Goal: Task Accomplishment & Management: Manage account settings

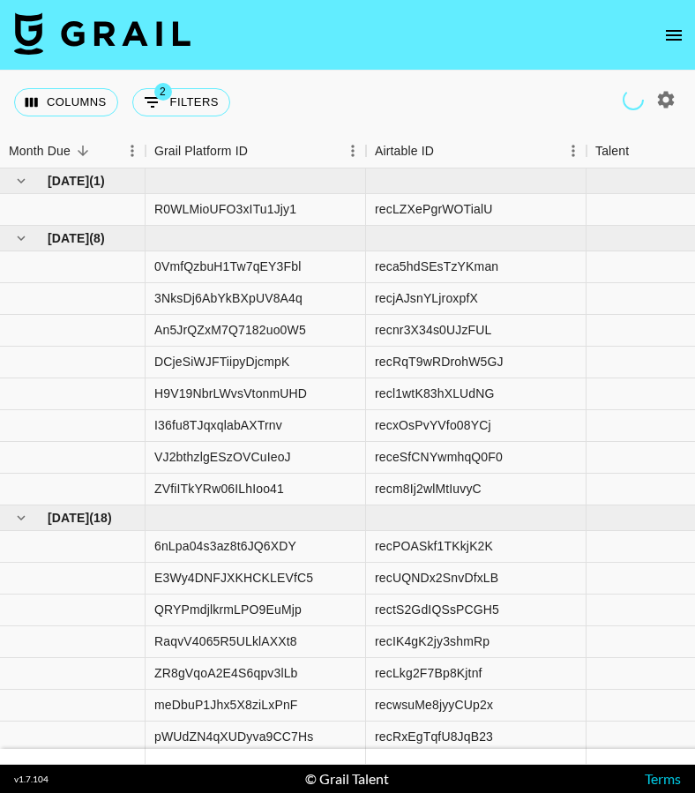
click at [683, 31] on icon "open drawer" at bounding box center [674, 35] width 21 height 21
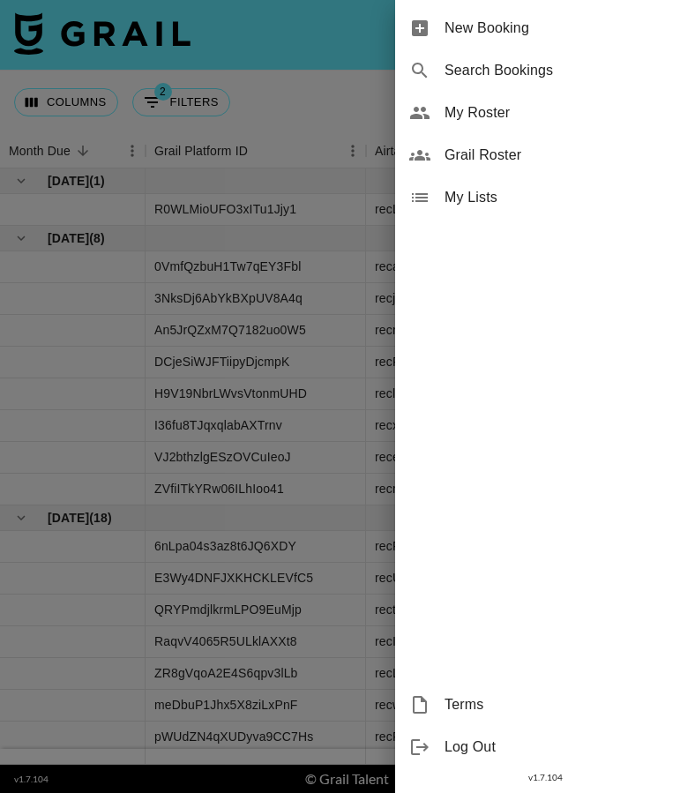
click at [567, 114] on span "My Roster" at bounding box center [563, 112] width 237 height 21
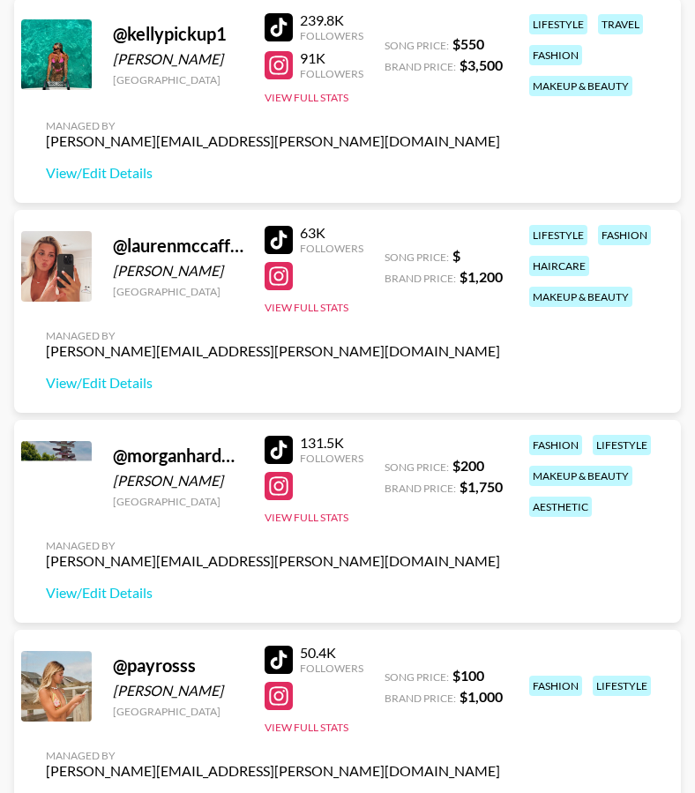
scroll to position [1195, 0]
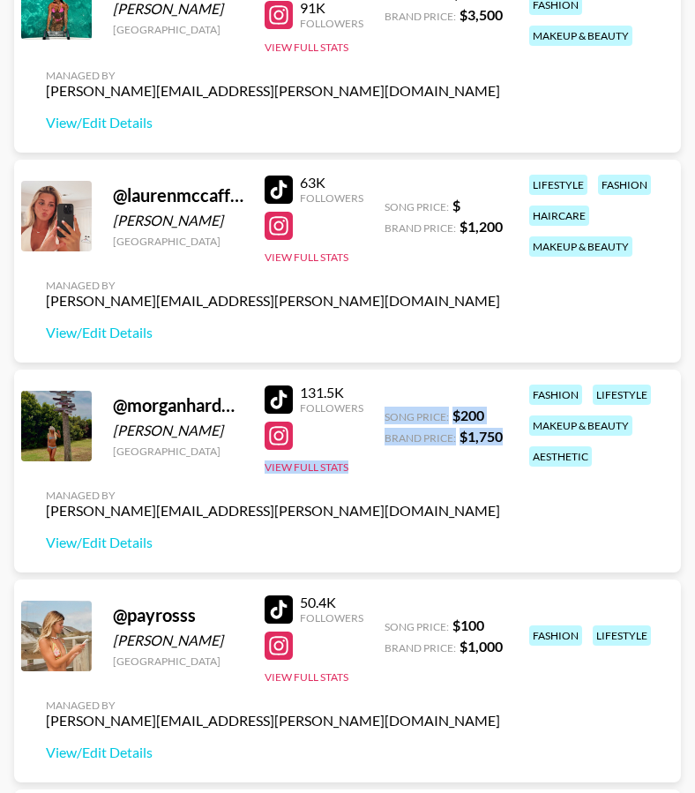
drag, startPoint x: 503, startPoint y: 438, endPoint x: 372, endPoint y: 404, distance: 134.9
click at [372, 404] on div "@ morganhardyyy morgan hardy United States 131.5K Followers View Full Stats Son…" at bounding box center [347, 471] width 667 height 203
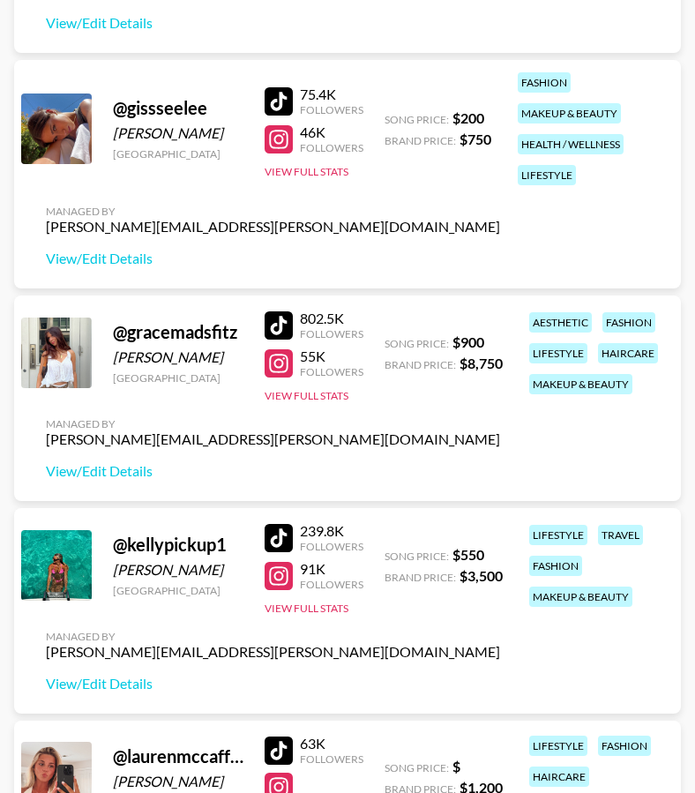
scroll to position [638, 0]
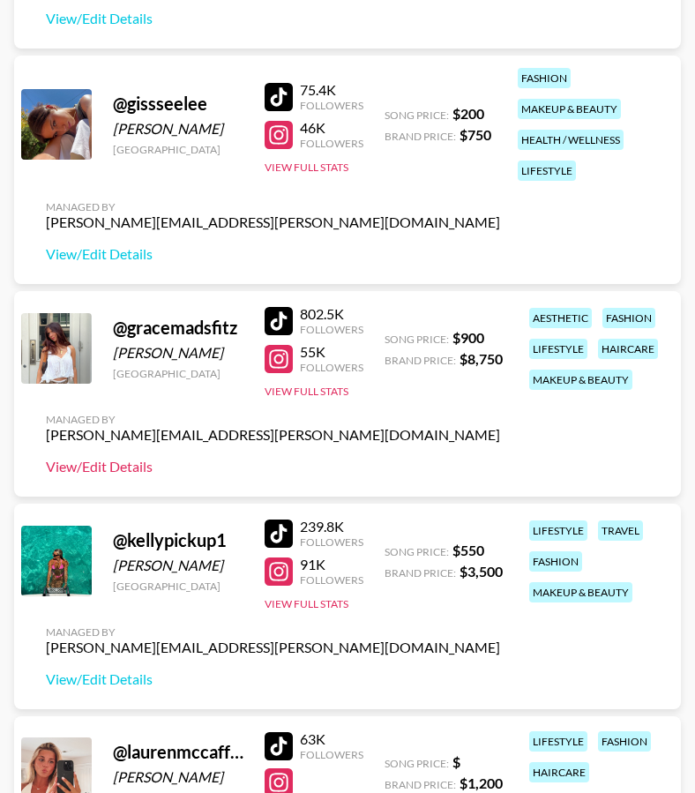
click at [133, 466] on link "View/Edit Details" at bounding box center [273, 467] width 455 height 18
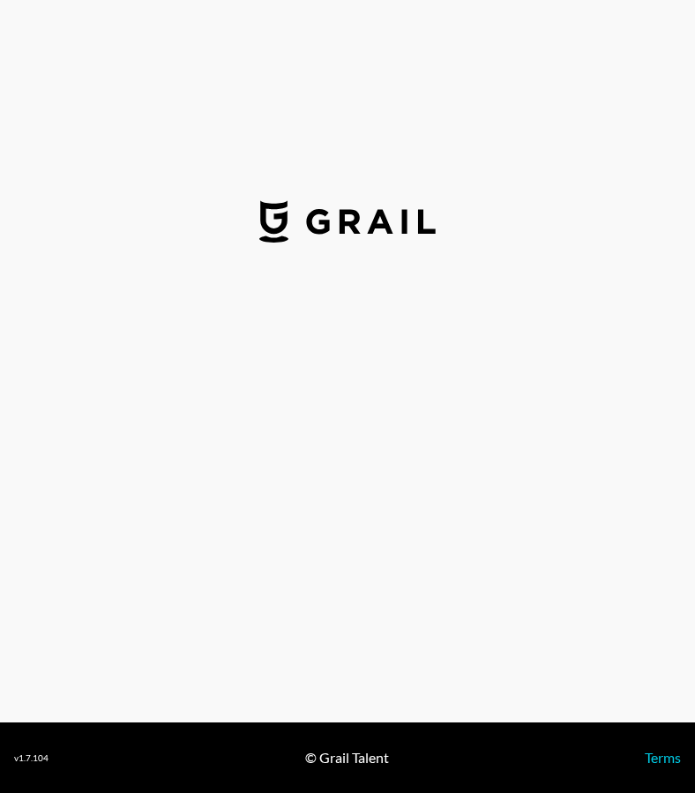
select select "USD"
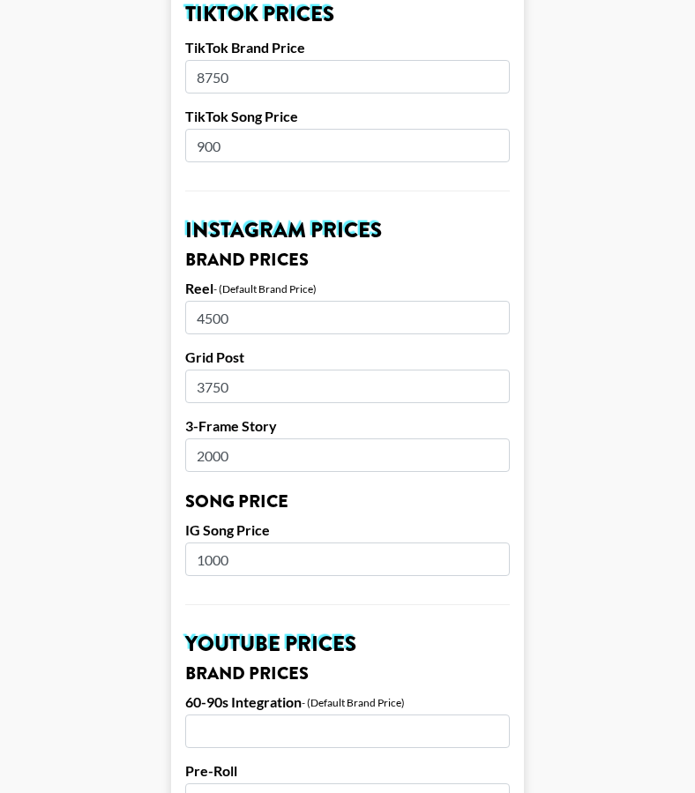
scroll to position [673, 0]
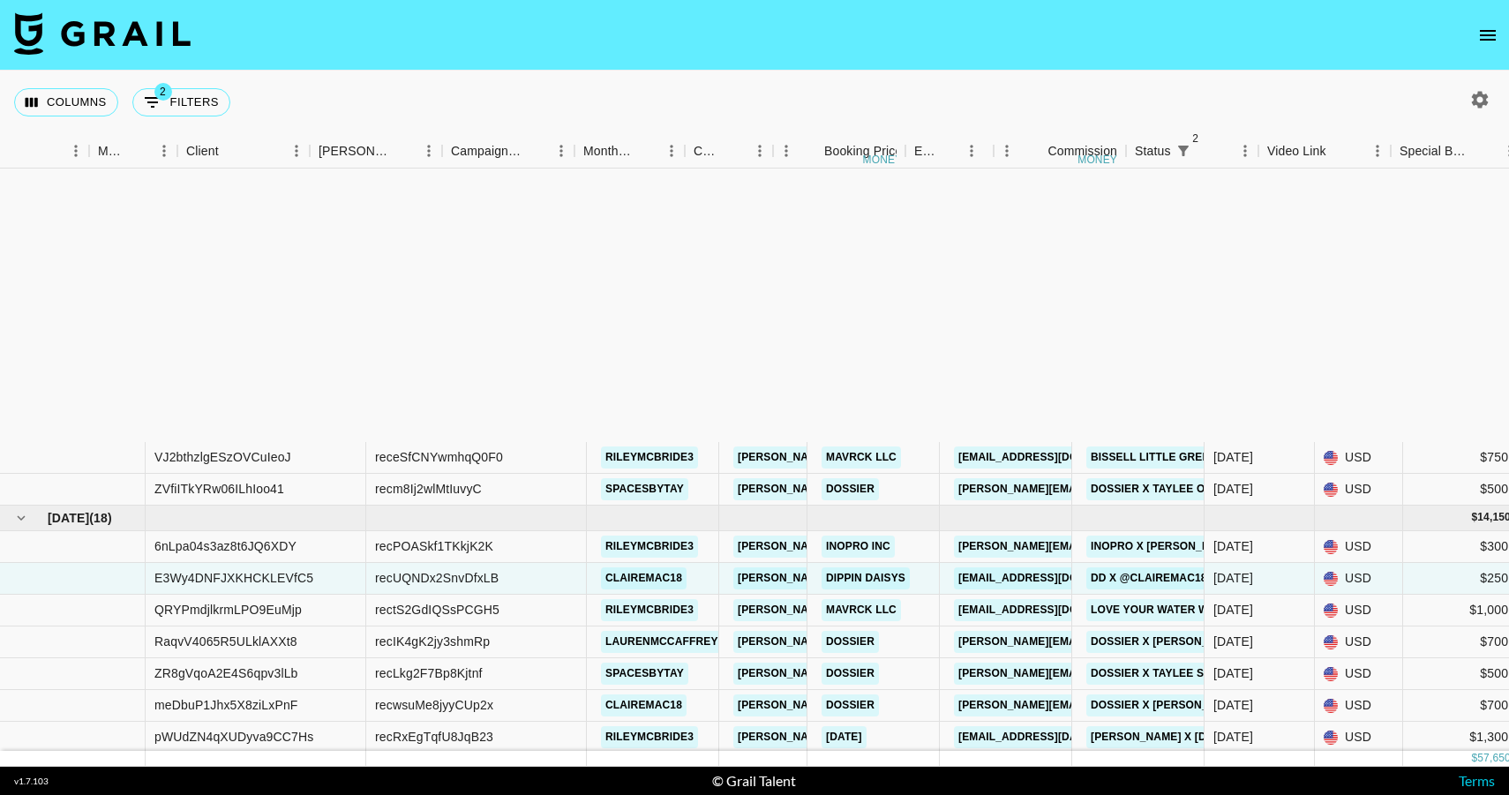
scroll to position [342, 630]
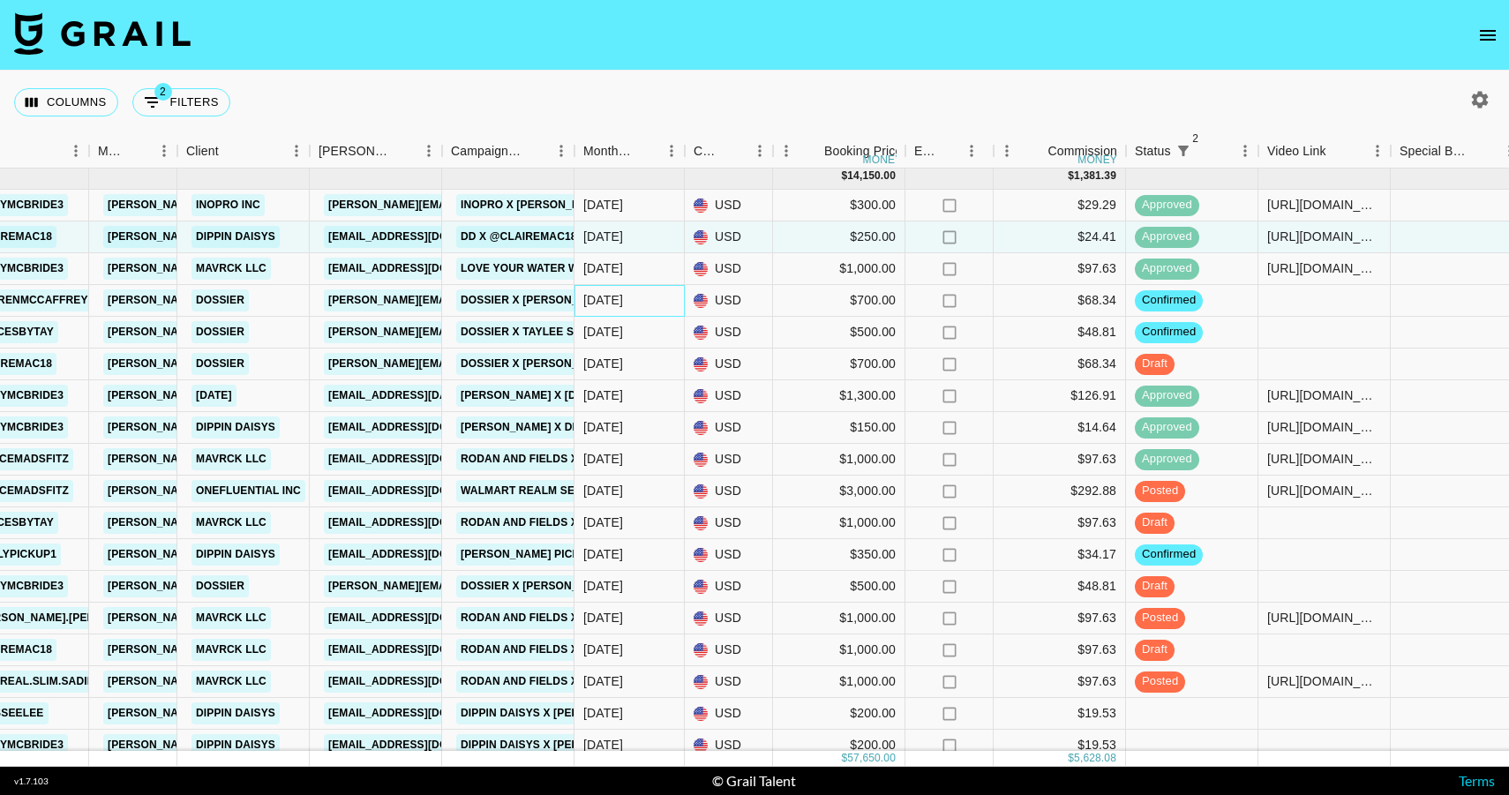
click at [649, 293] on div "[DATE]" at bounding box center [630, 301] width 110 height 32
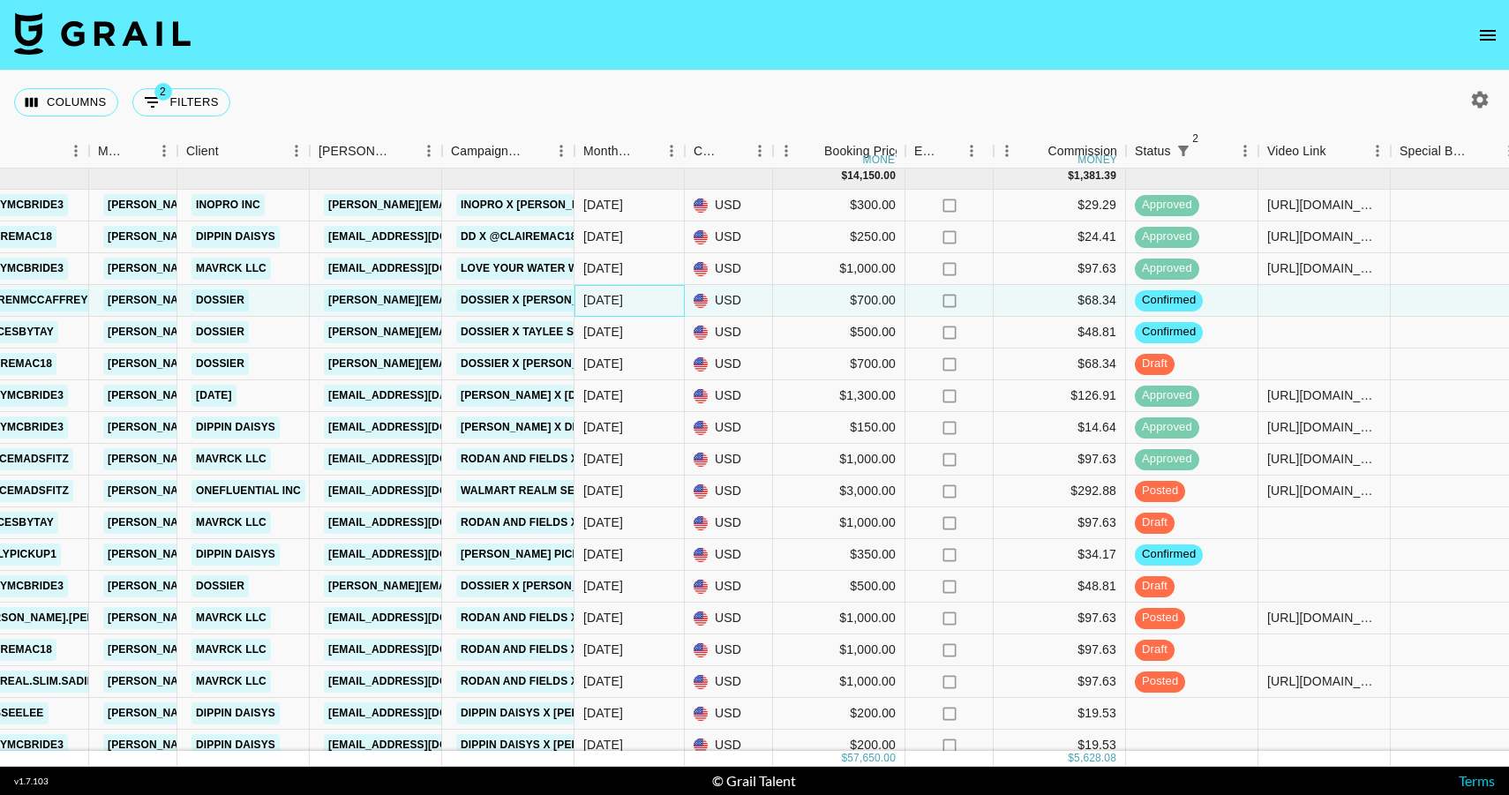
click at [649, 293] on div "[DATE]" at bounding box center [630, 301] width 110 height 32
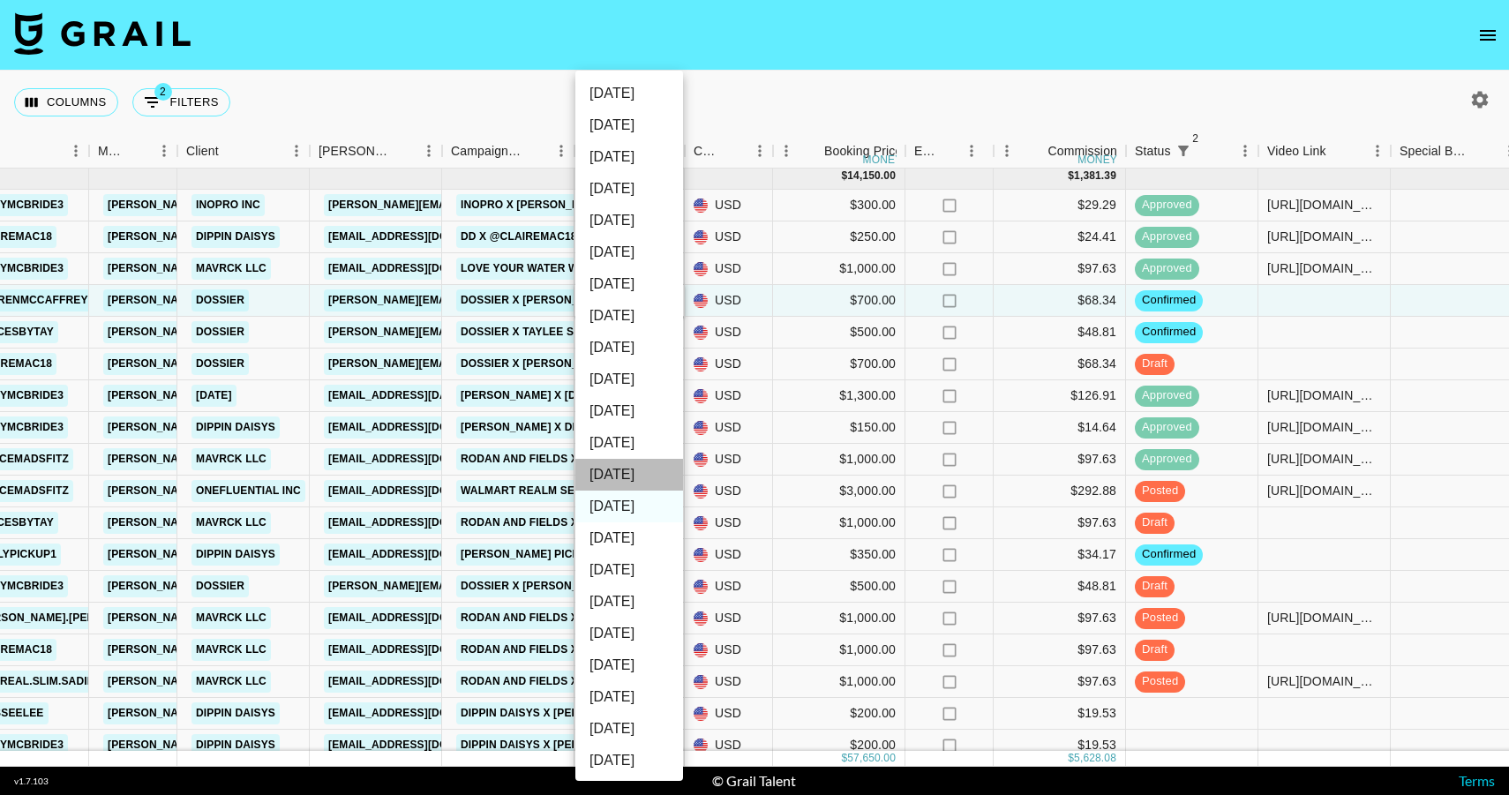
click at [627, 479] on li "[DATE]" at bounding box center [629, 475] width 108 height 32
type input "[DATE]"
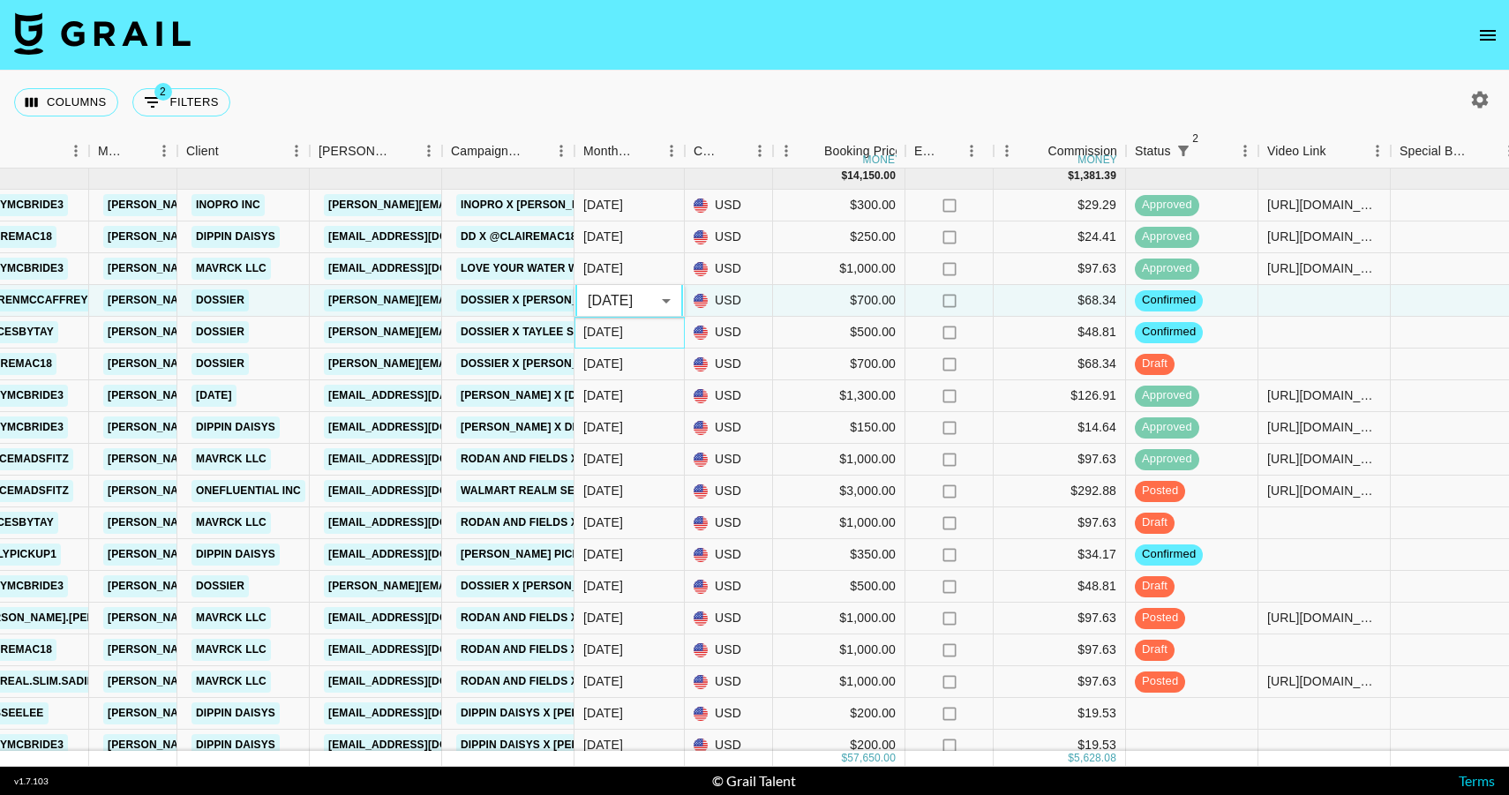
click at [631, 331] on div "[DATE]" at bounding box center [630, 333] width 110 height 32
click at [631, 190] on div at bounding box center [630, 177] width 110 height 26
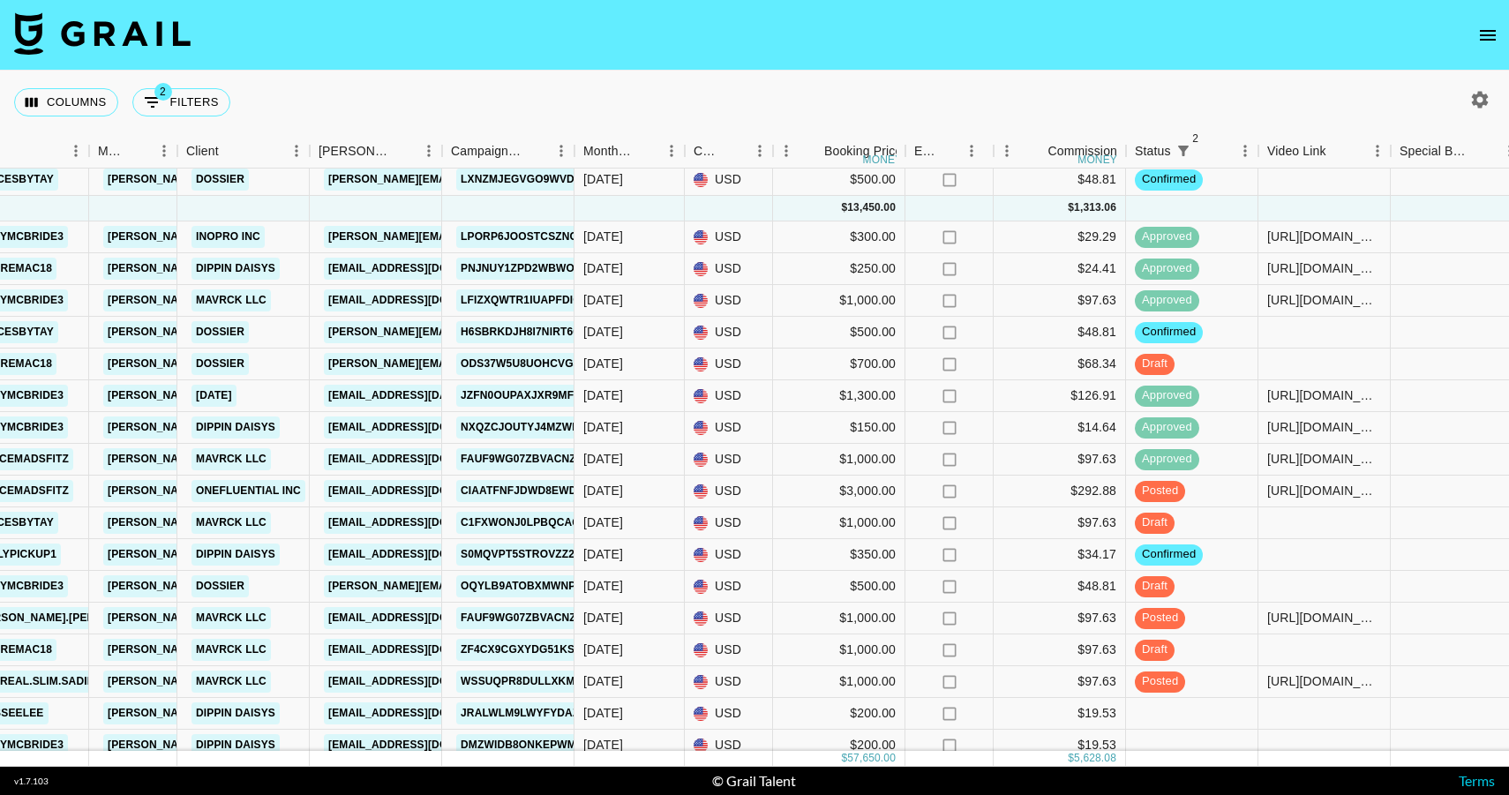
scroll to position [221, 630]
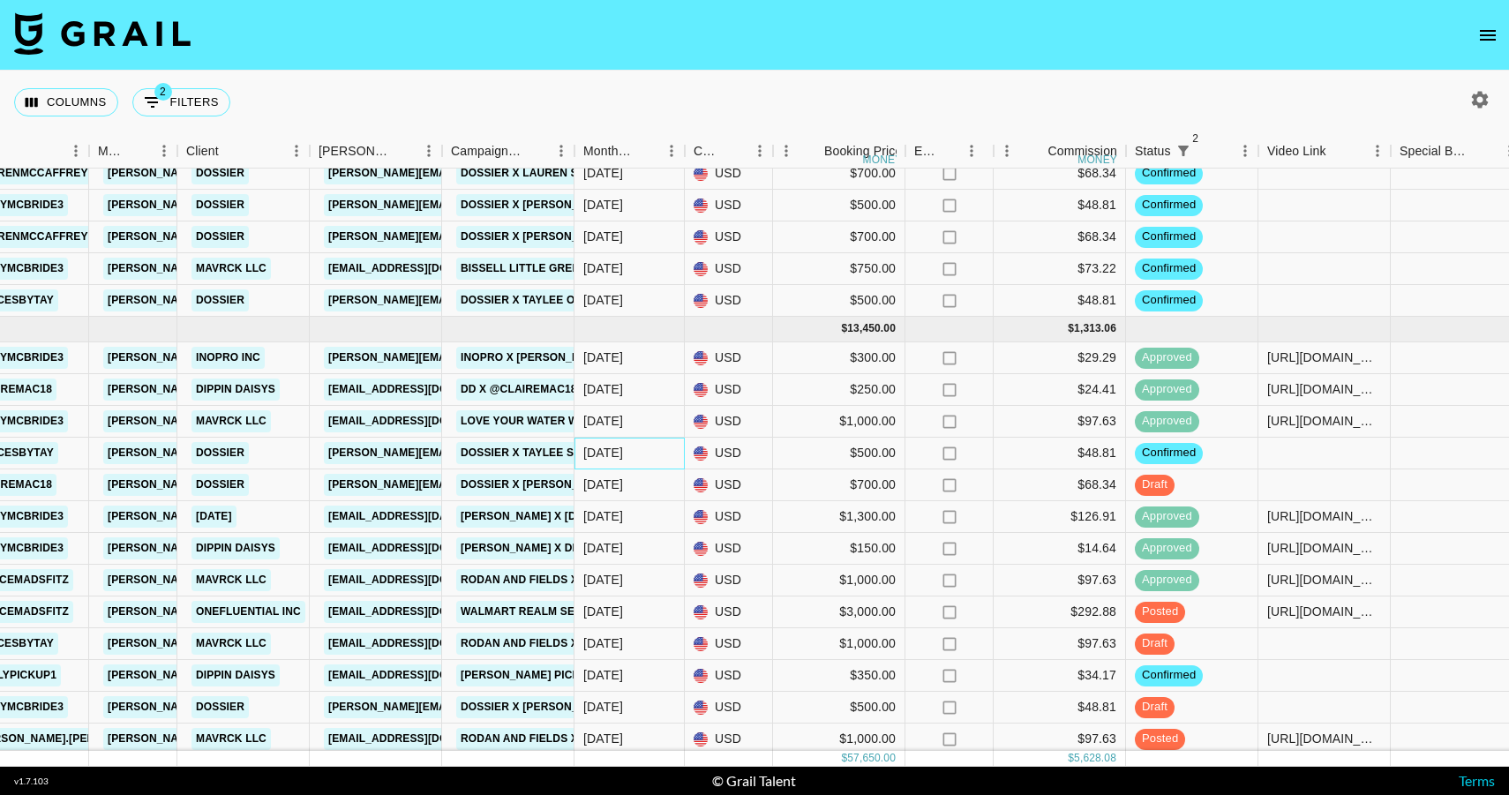
click at [622, 452] on div "[DATE]" at bounding box center [603, 453] width 40 height 18
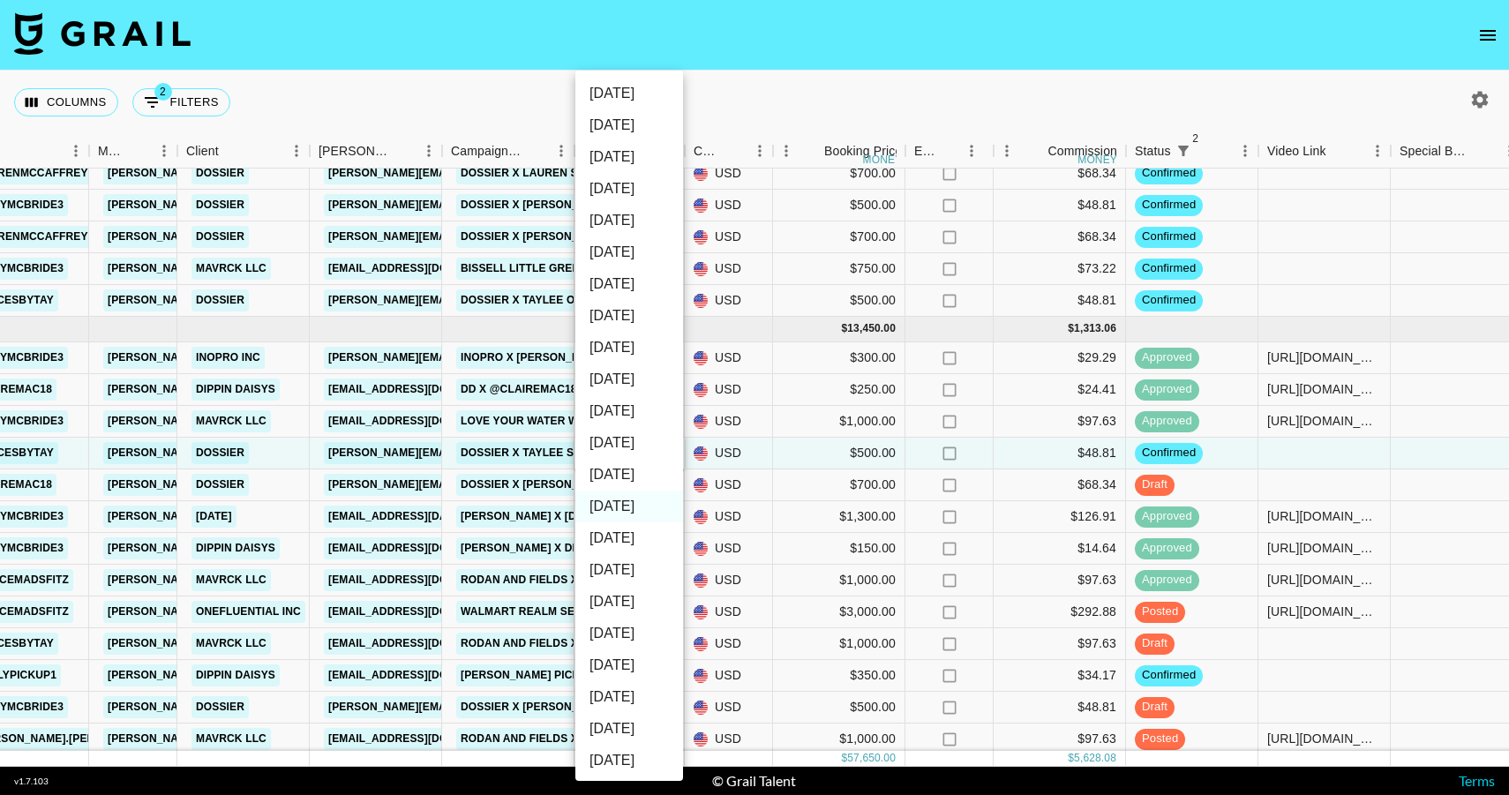
click at [620, 479] on li "[DATE]" at bounding box center [629, 475] width 108 height 32
type input "[DATE]"
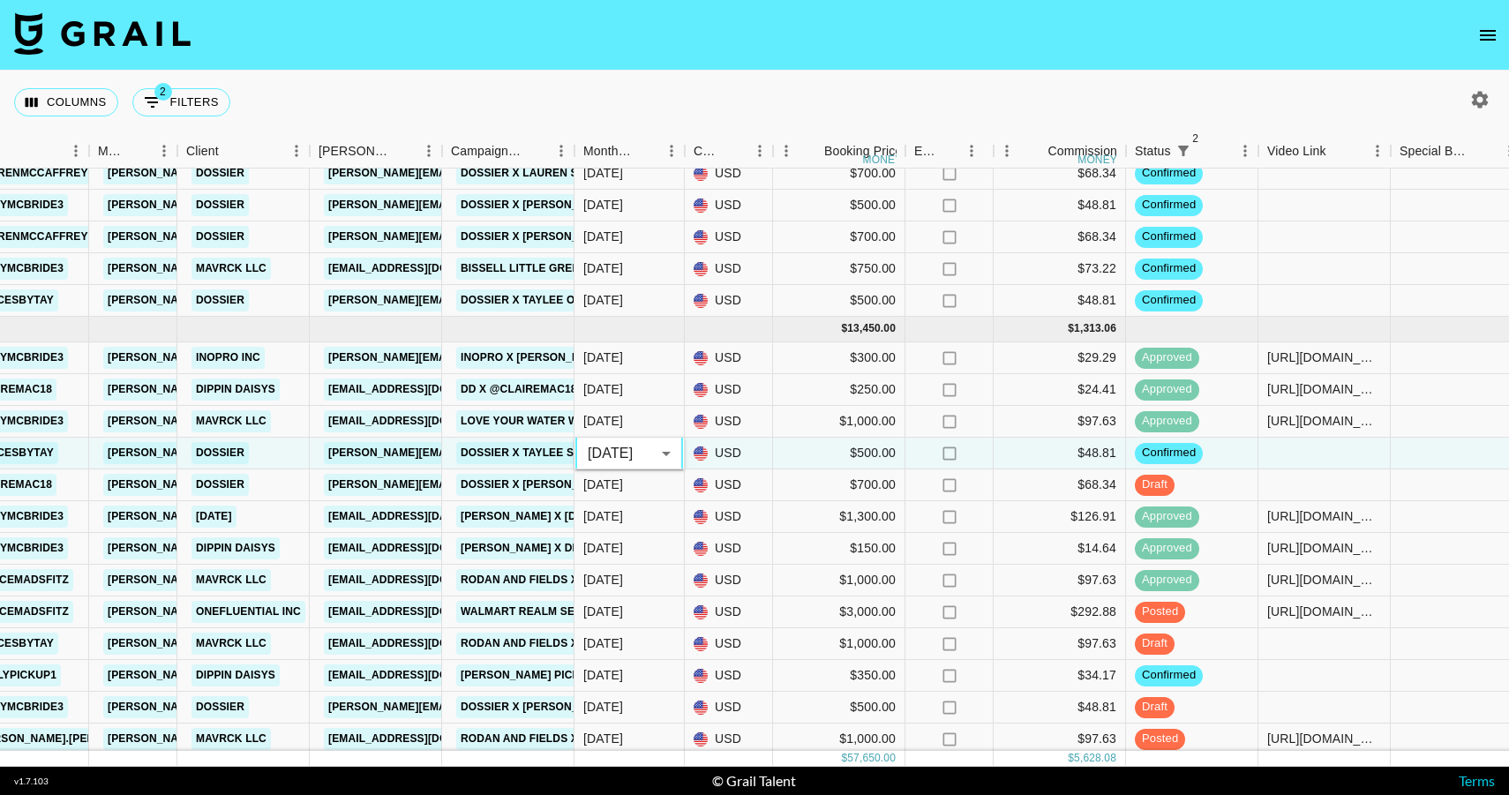
click at [654, 461] on body "Columns 2 Filters + Booking Month Due Grail Platform ID Airtable ID Talent Mana…" at bounding box center [754, 397] width 1509 height 795
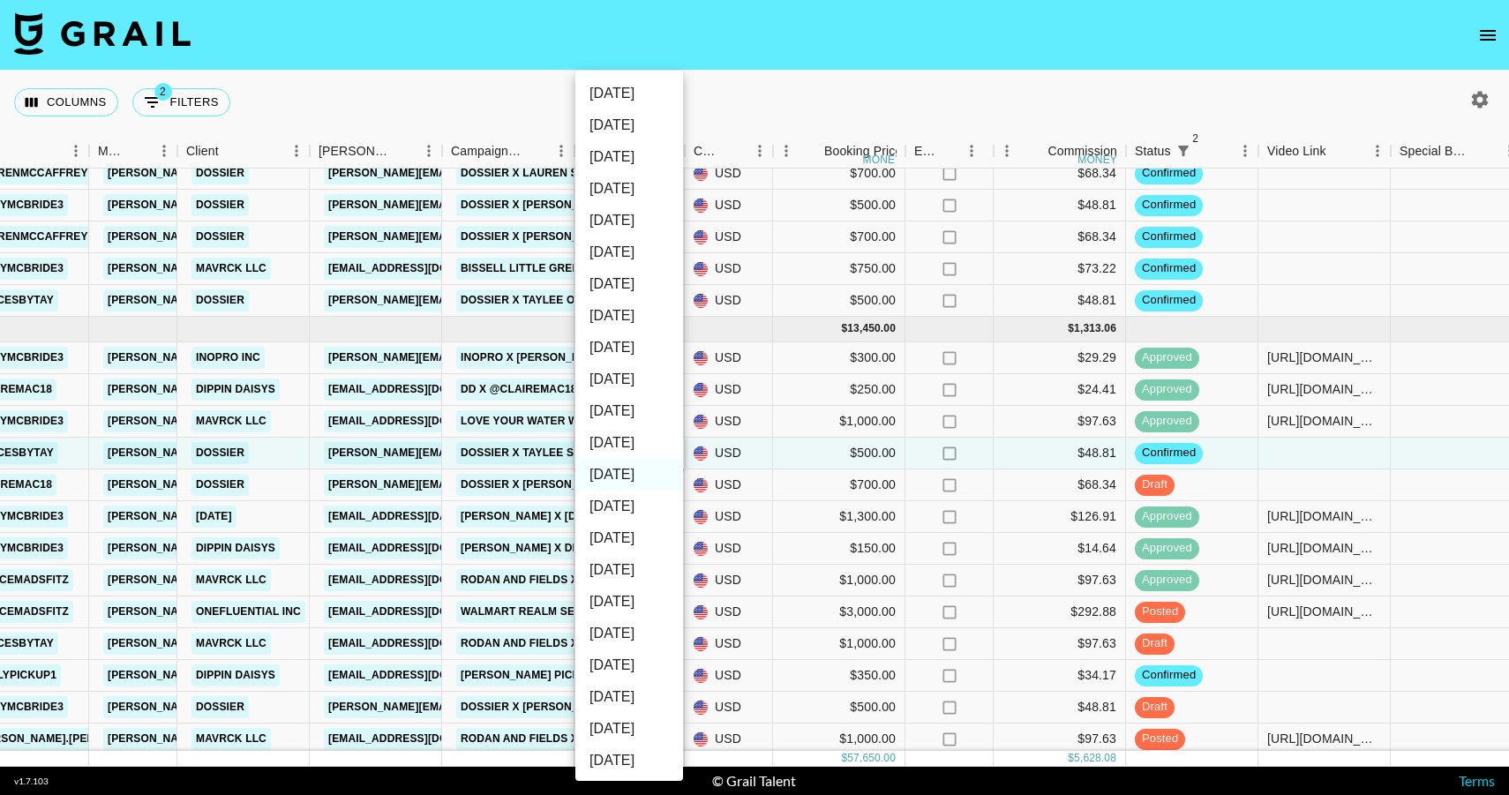
click at [709, 444] on div at bounding box center [754, 397] width 1509 height 795
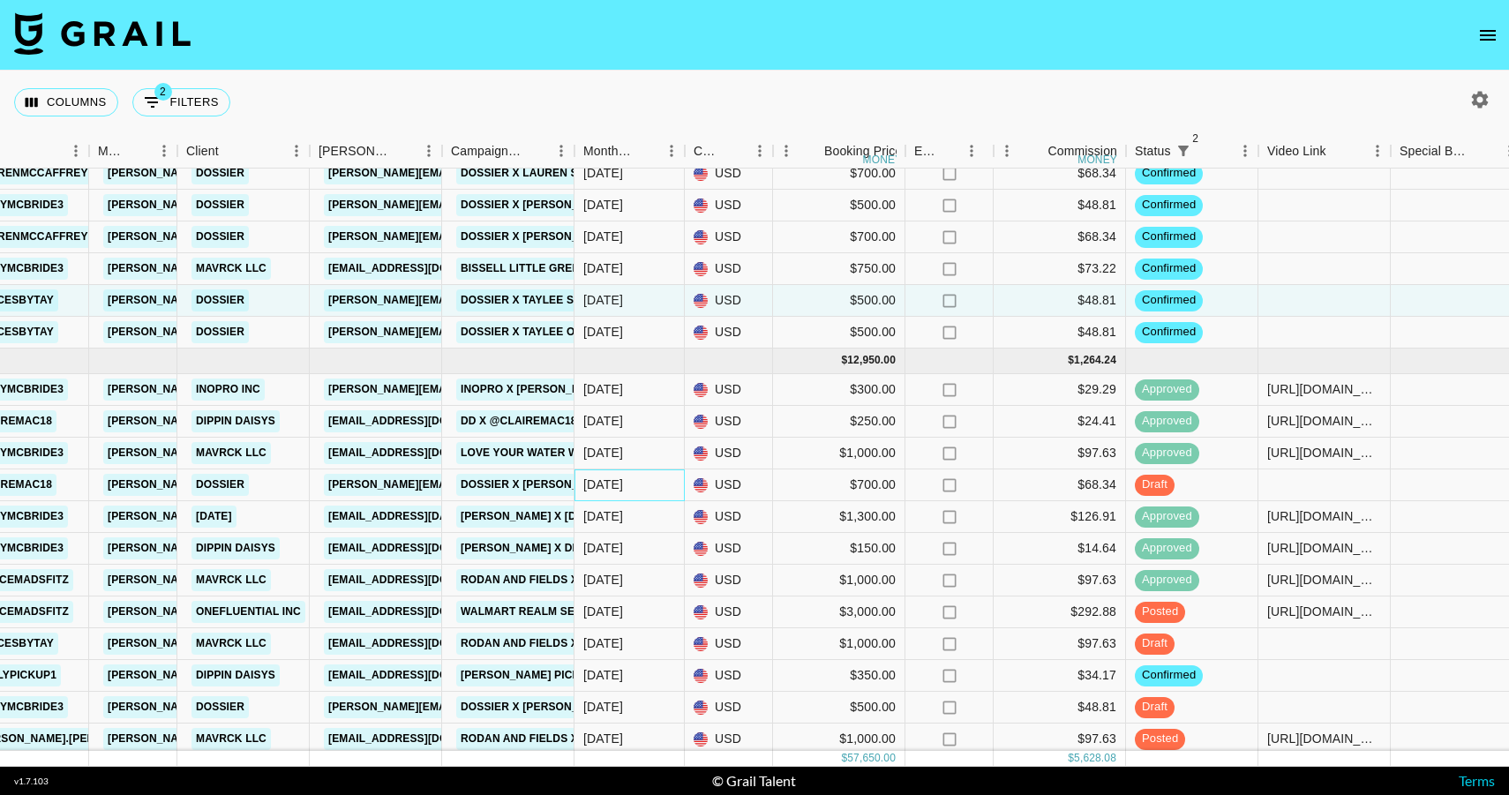
click at [638, 491] on div "[DATE]" at bounding box center [630, 486] width 110 height 32
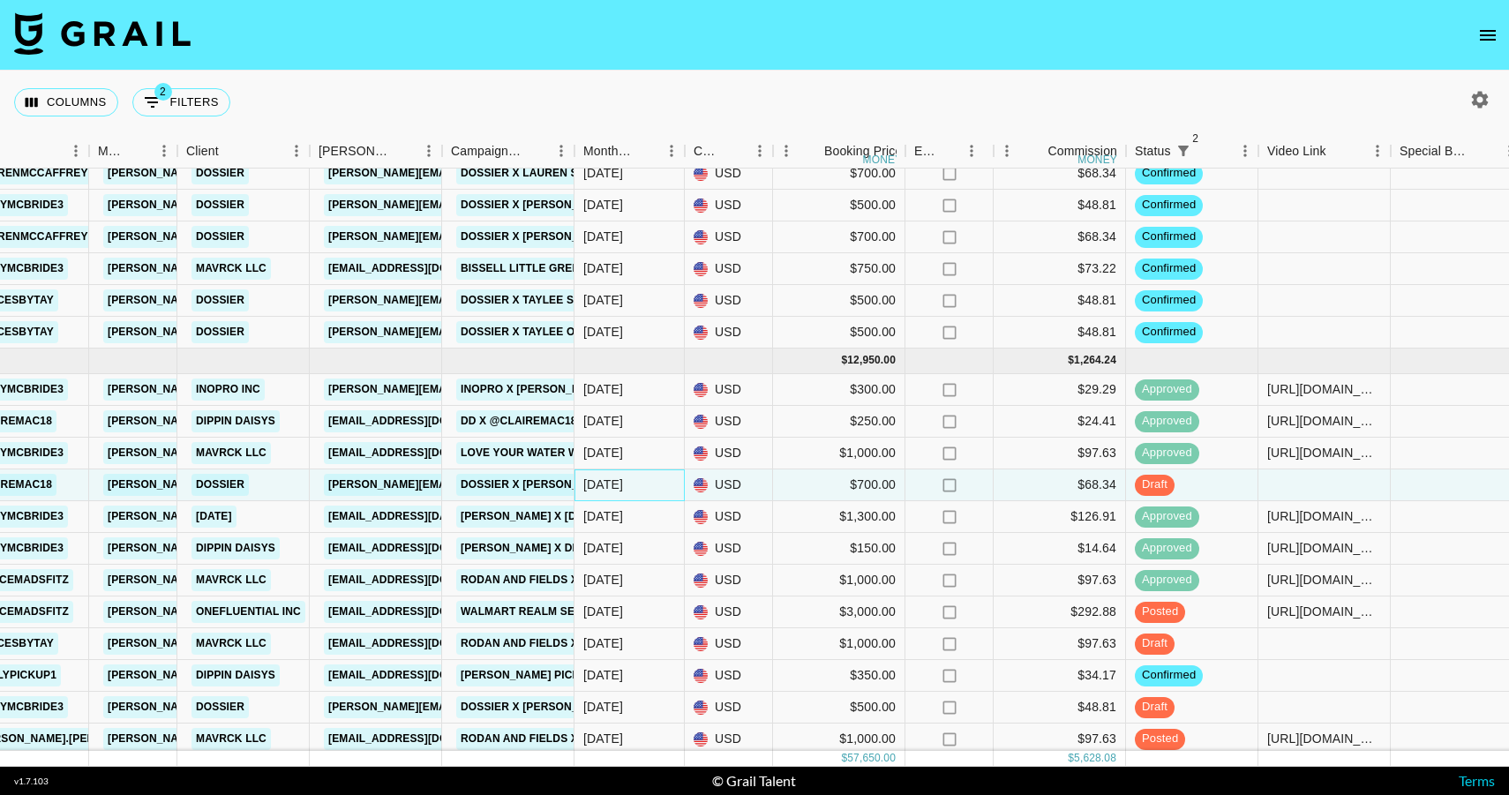
click at [638, 491] on div "[DATE]" at bounding box center [630, 486] width 110 height 32
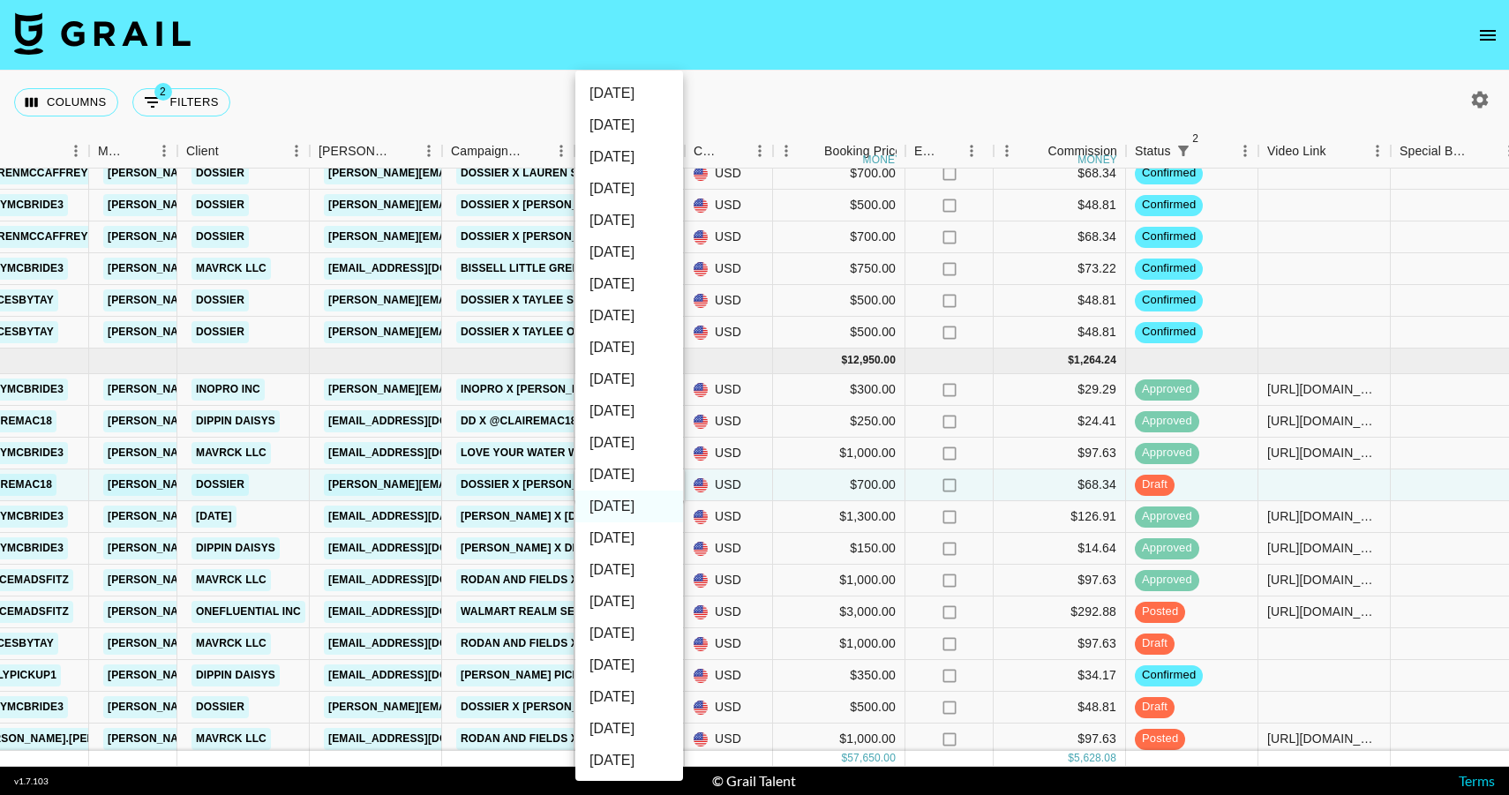
click at [630, 472] on li "[DATE]" at bounding box center [629, 475] width 108 height 32
type input "[DATE]"
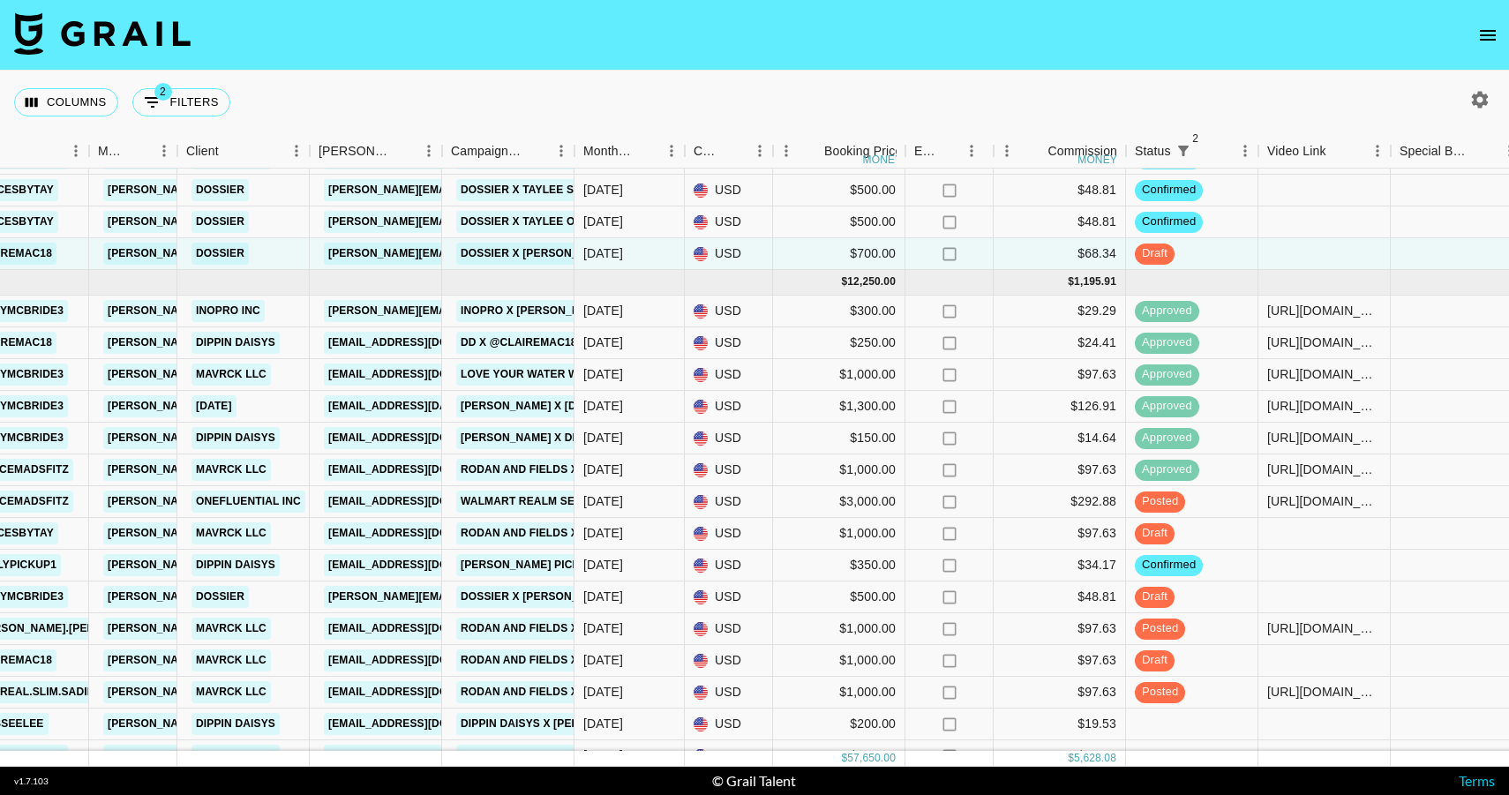
scroll to position [335, 630]
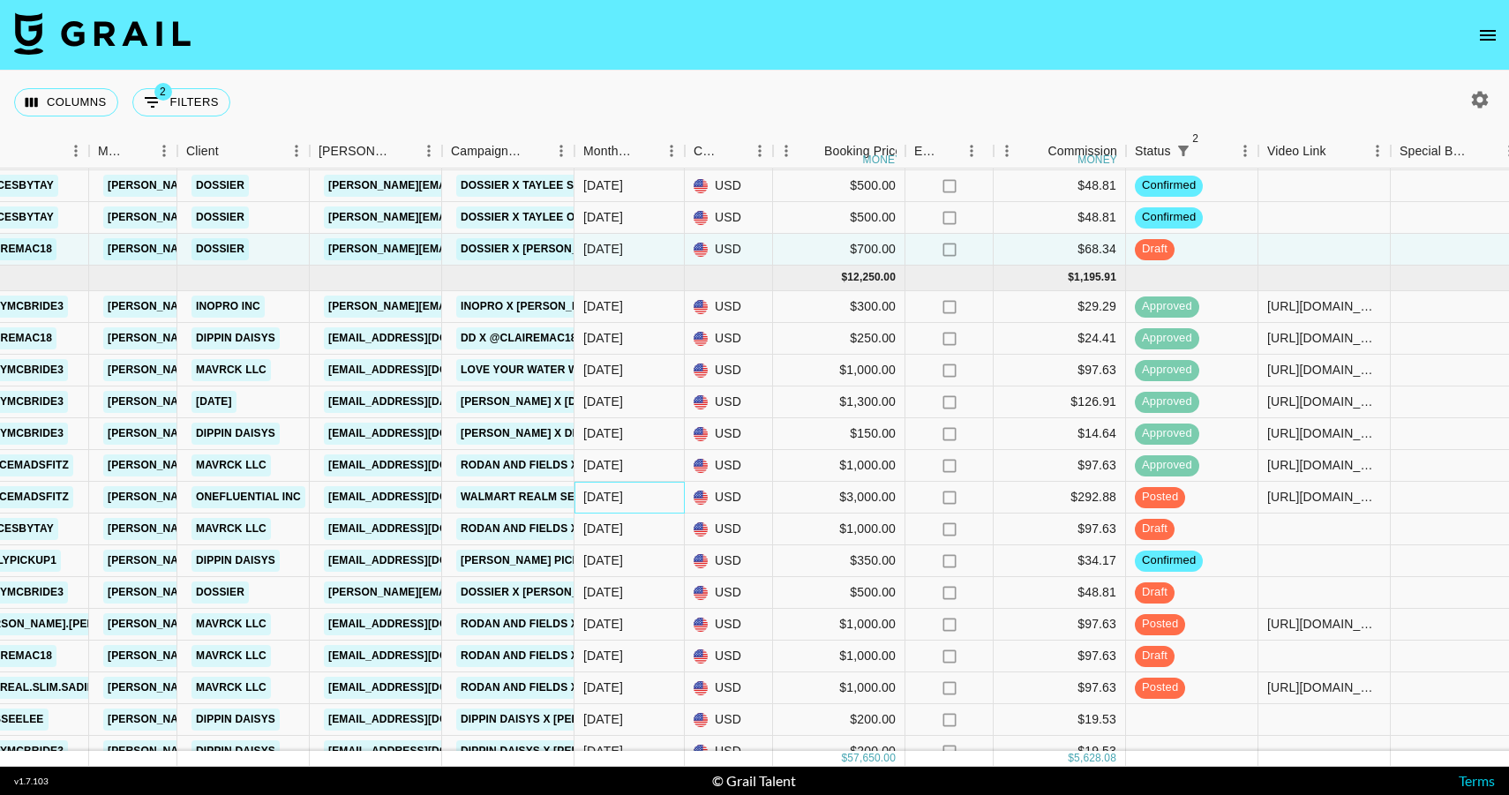
click at [645, 502] on div "[DATE]" at bounding box center [630, 498] width 110 height 32
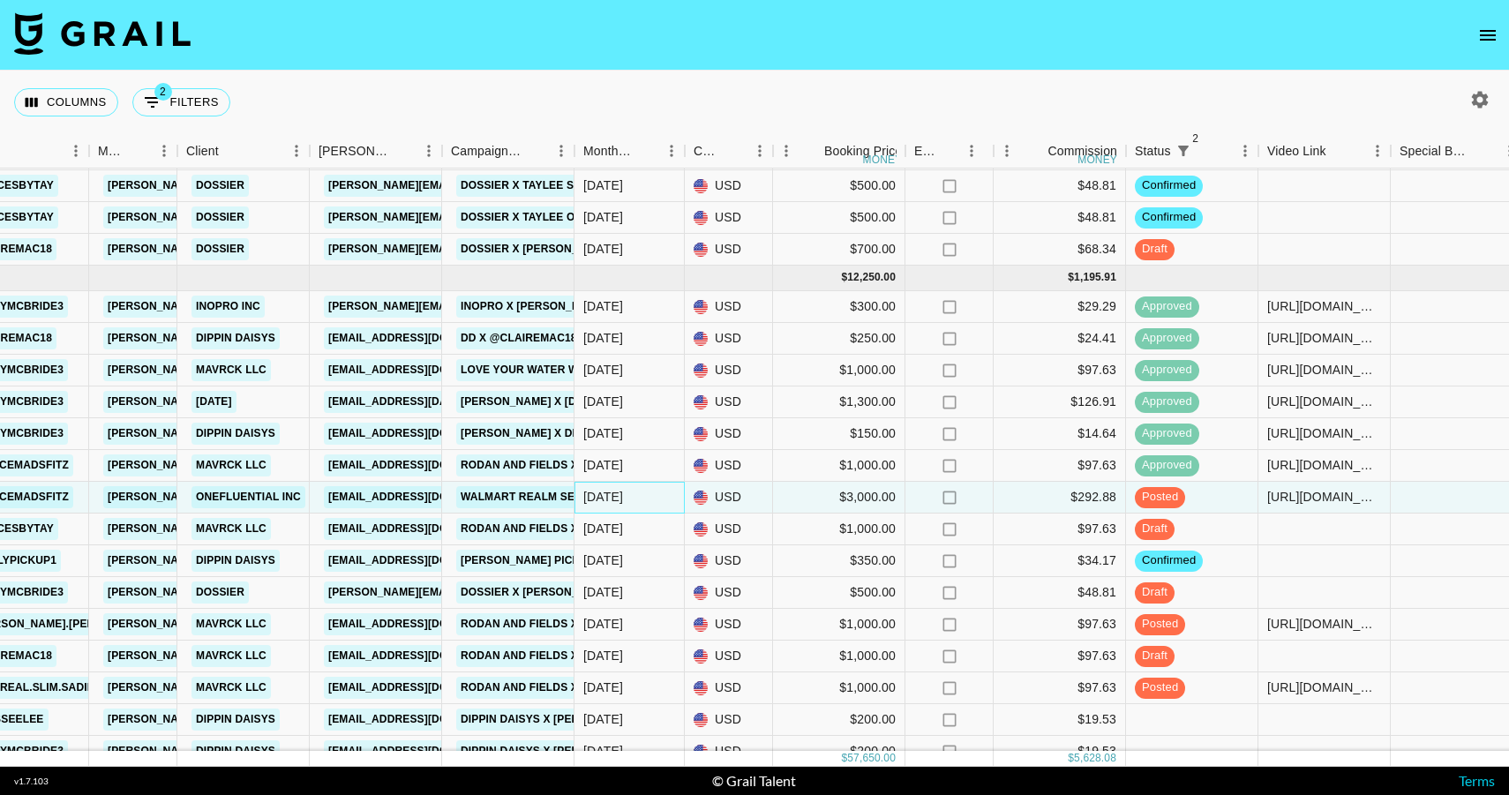
click at [645, 502] on div "[DATE]" at bounding box center [630, 498] width 110 height 32
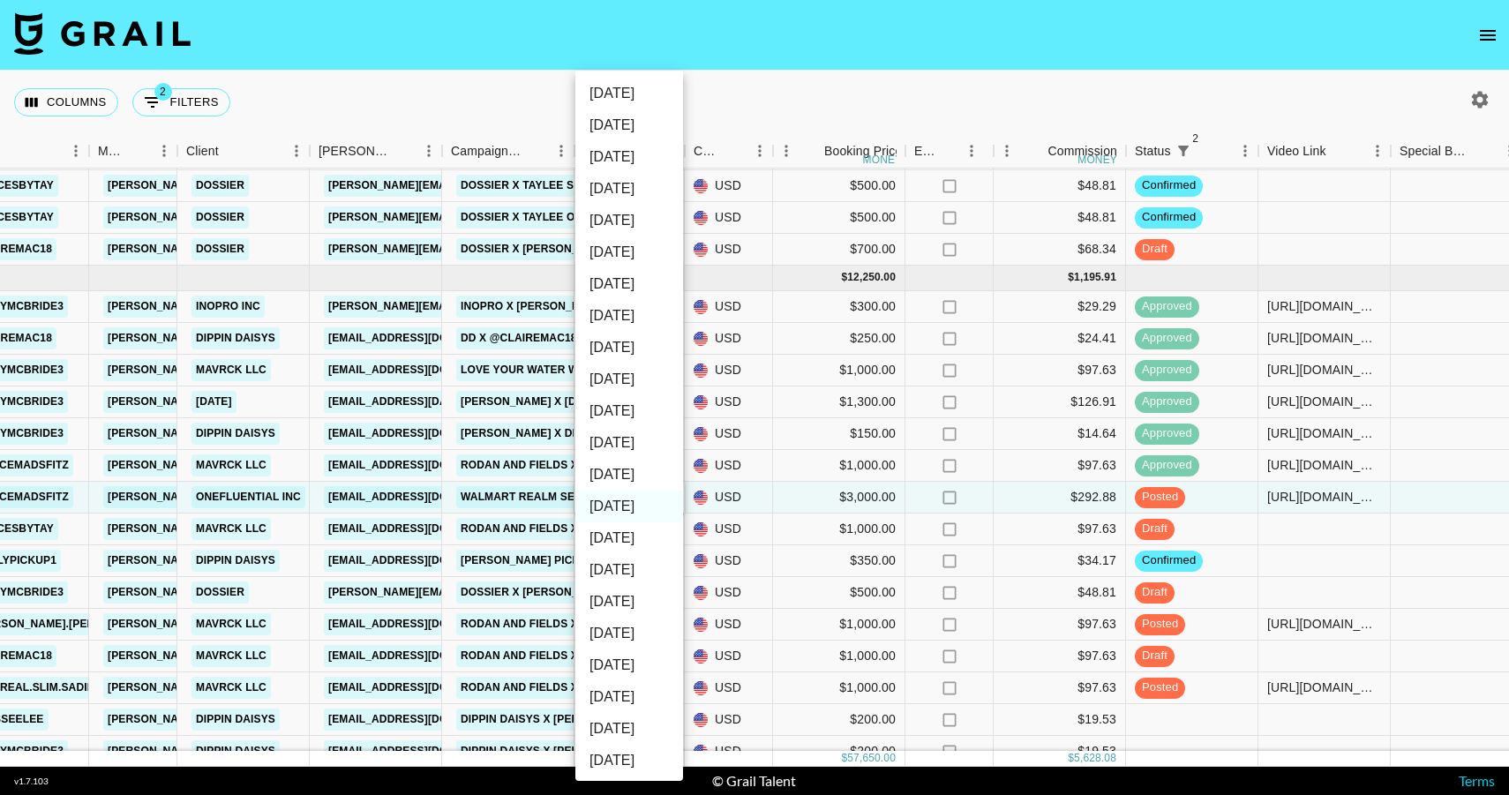
click at [641, 471] on li "[DATE]" at bounding box center [629, 475] width 108 height 32
type input "[DATE]"
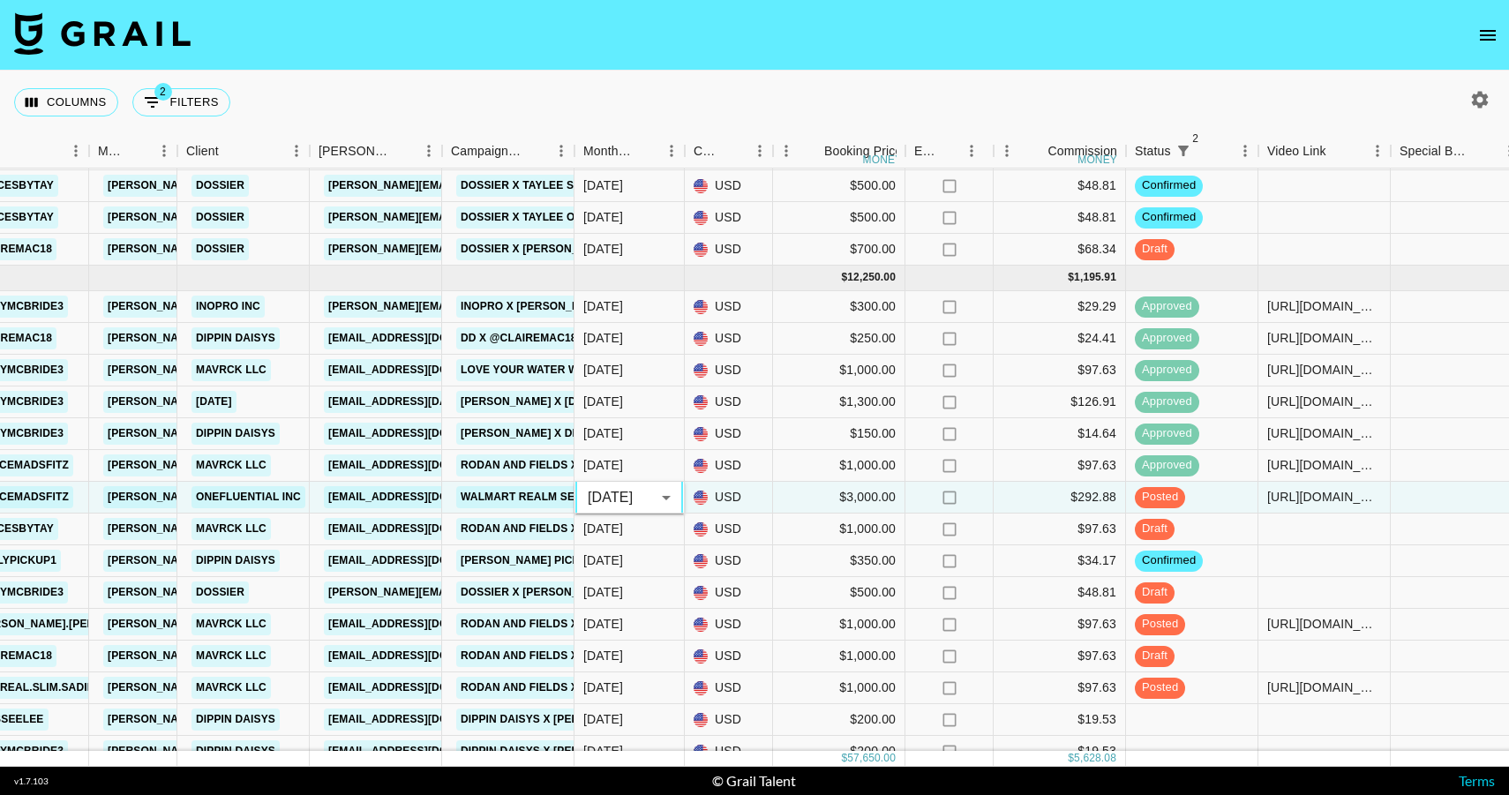
click at [646, 489] on body "Columns 2 Filters + Booking Month Due Grail Platform ID Airtable ID Talent Mana…" at bounding box center [754, 397] width 1509 height 795
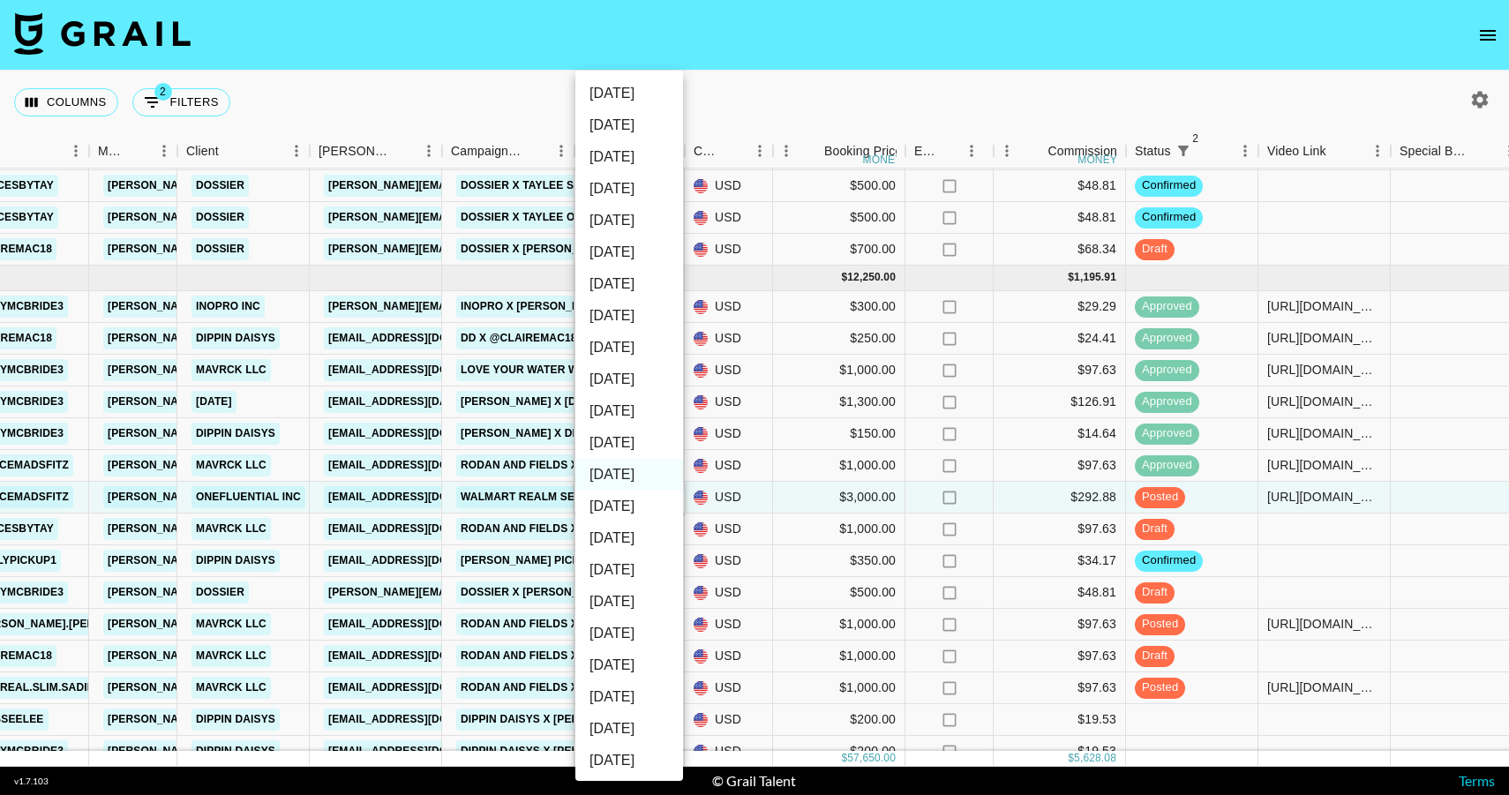
click at [708, 492] on div at bounding box center [754, 397] width 1509 height 795
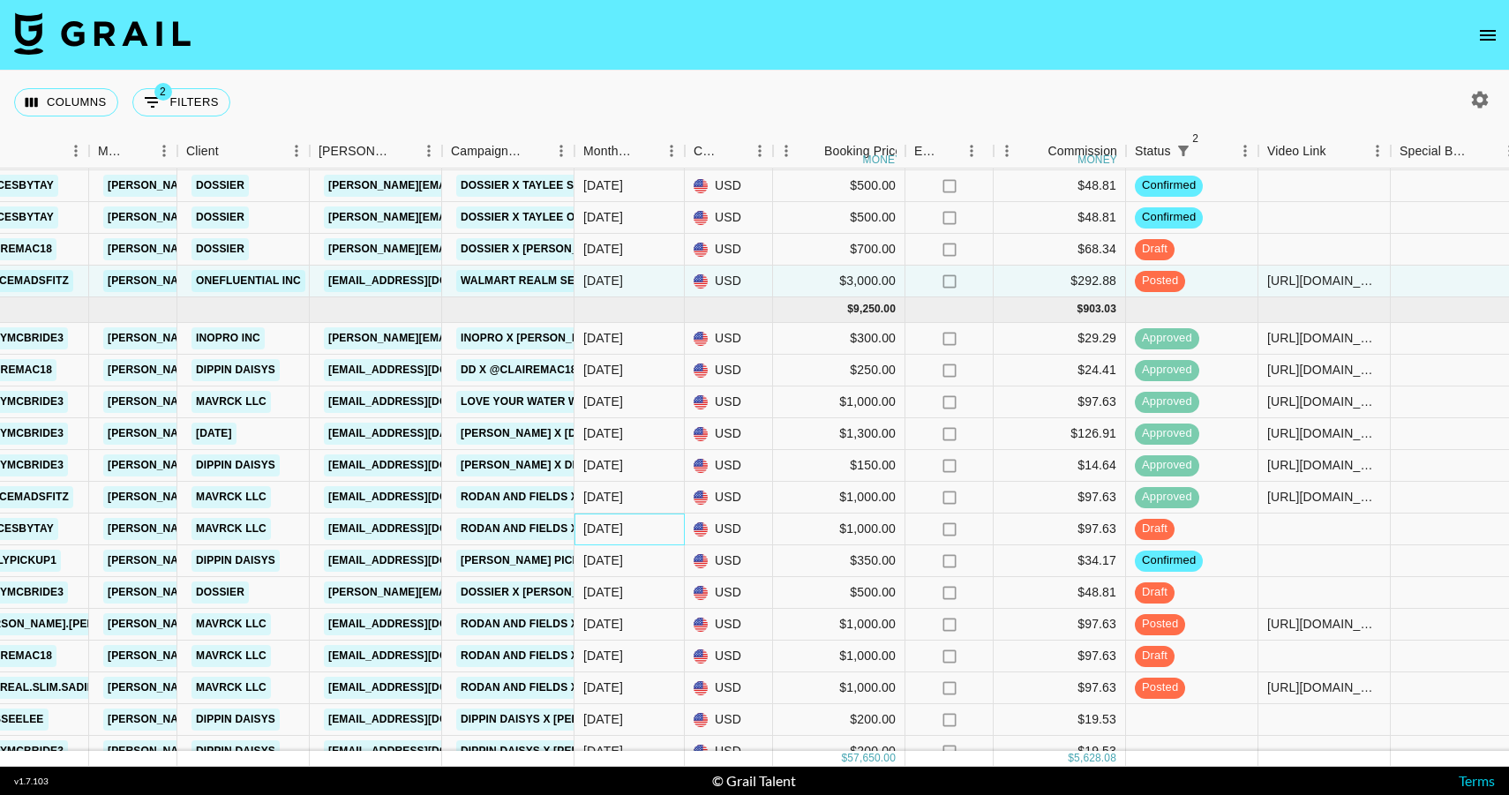
click at [637, 534] on div "[DATE]" at bounding box center [630, 530] width 110 height 32
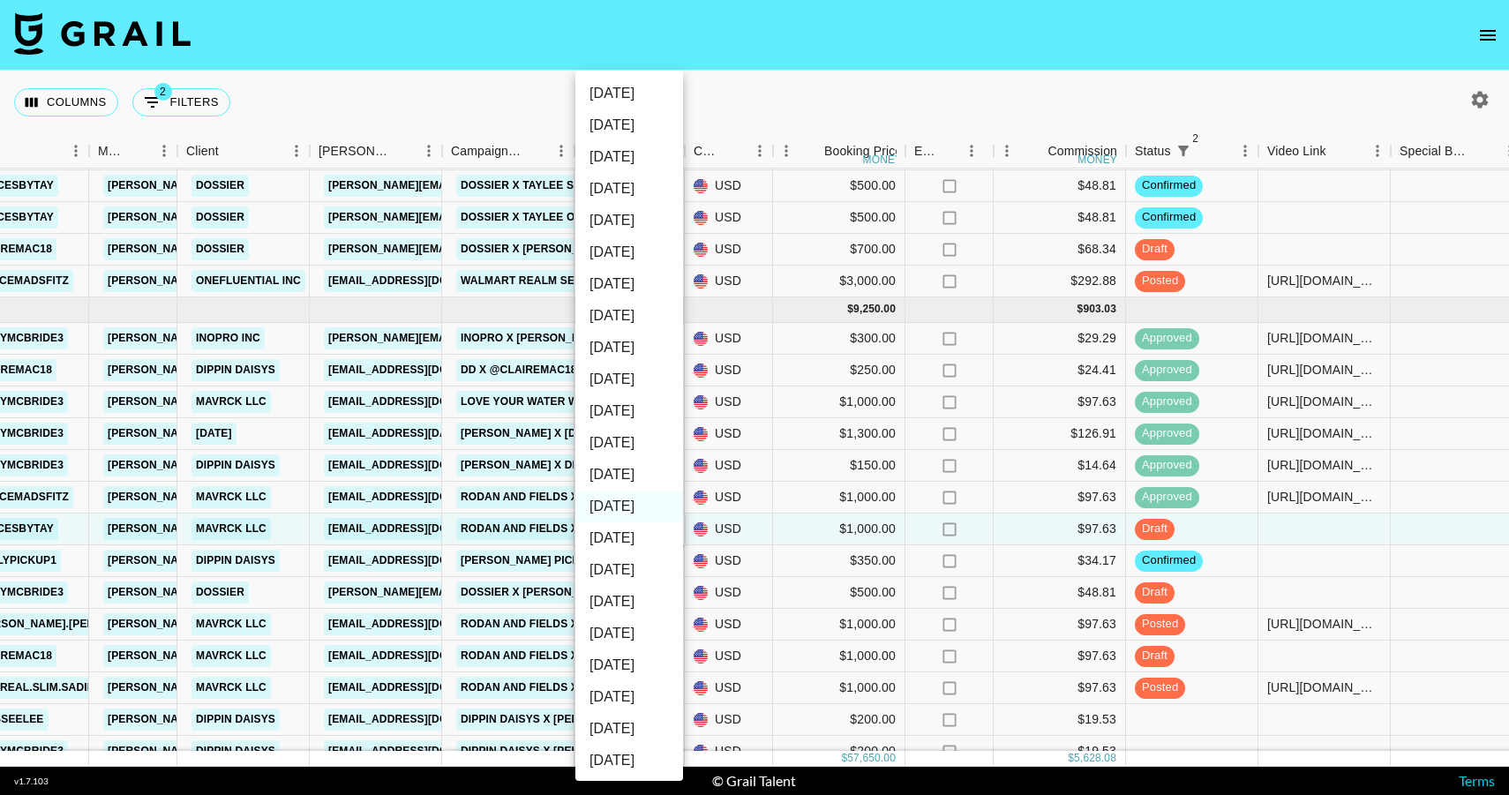
click at [632, 478] on li "[DATE]" at bounding box center [629, 475] width 108 height 32
type input "[DATE]"
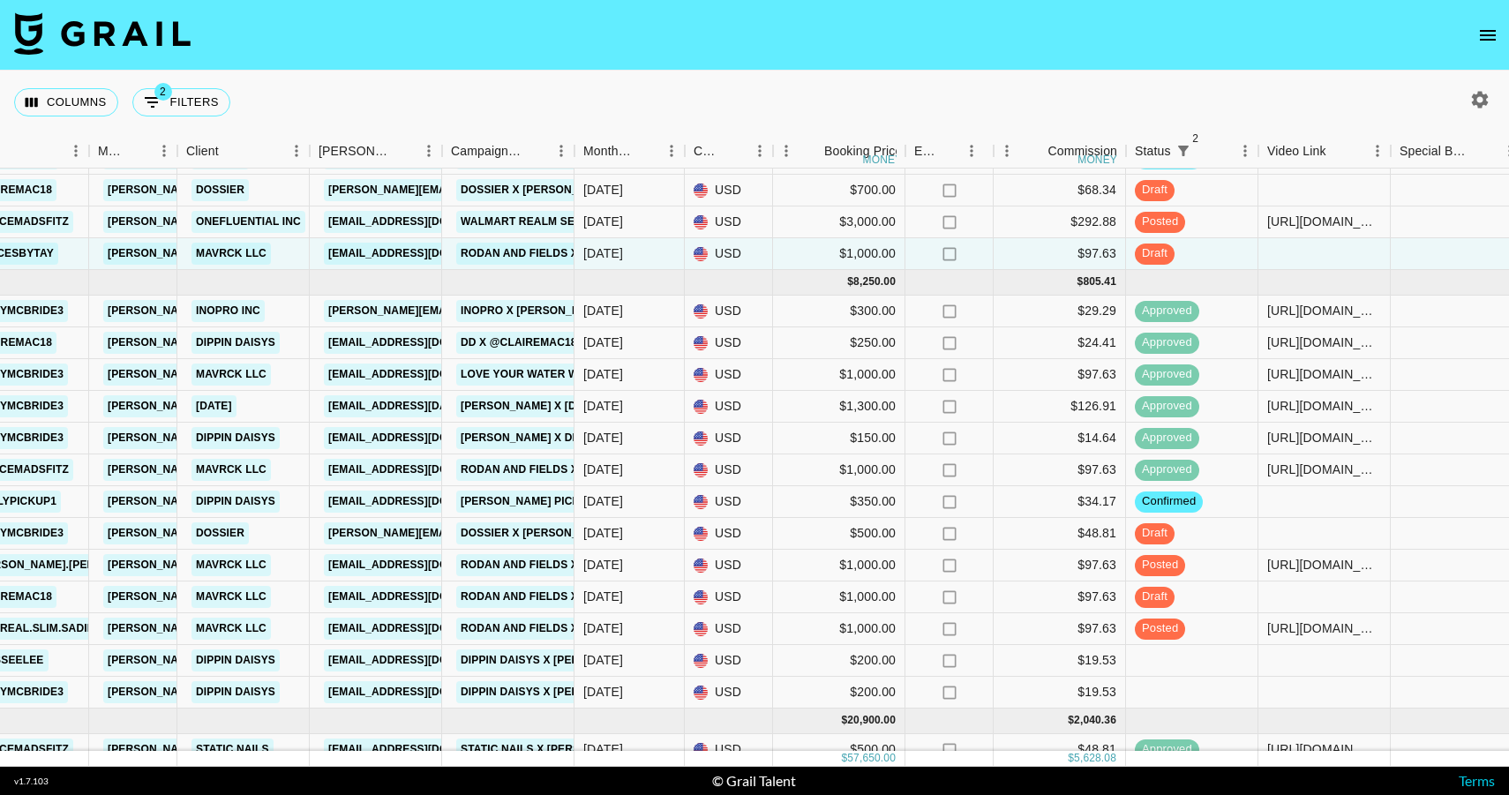
scroll to position [398, 630]
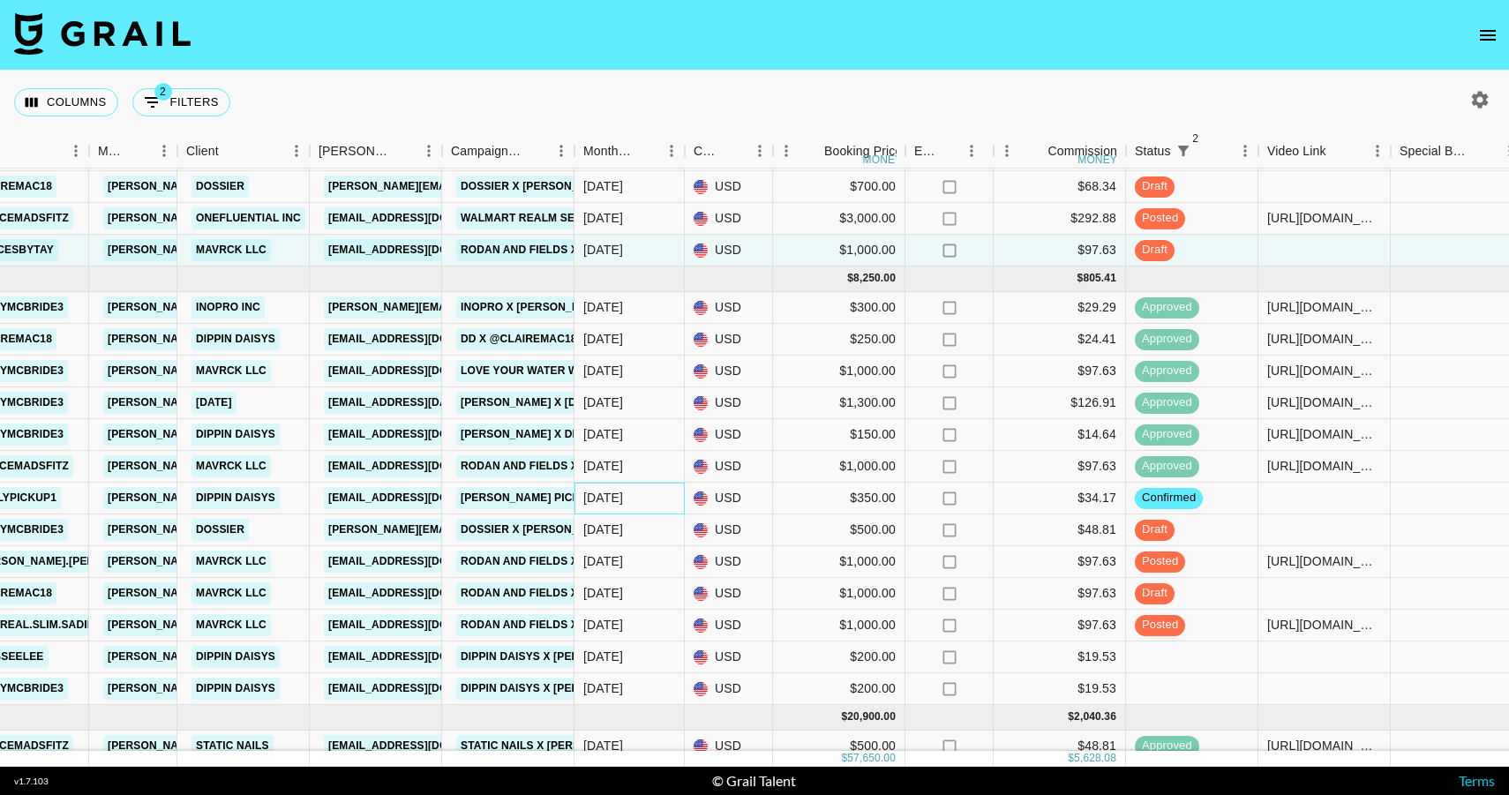
click at [635, 502] on div "[DATE]" at bounding box center [630, 499] width 110 height 32
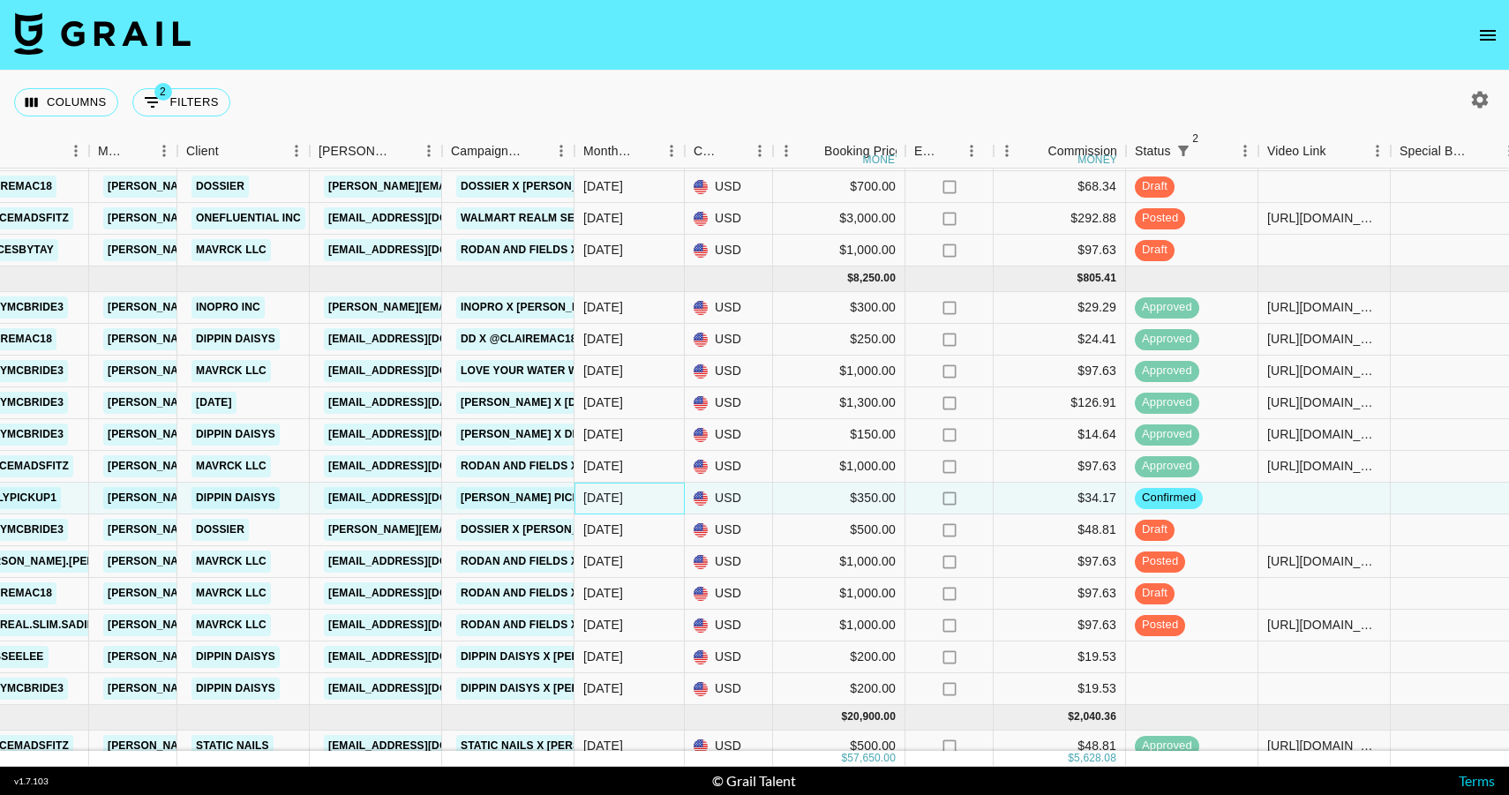
click at [635, 502] on div "[DATE]" at bounding box center [630, 499] width 110 height 32
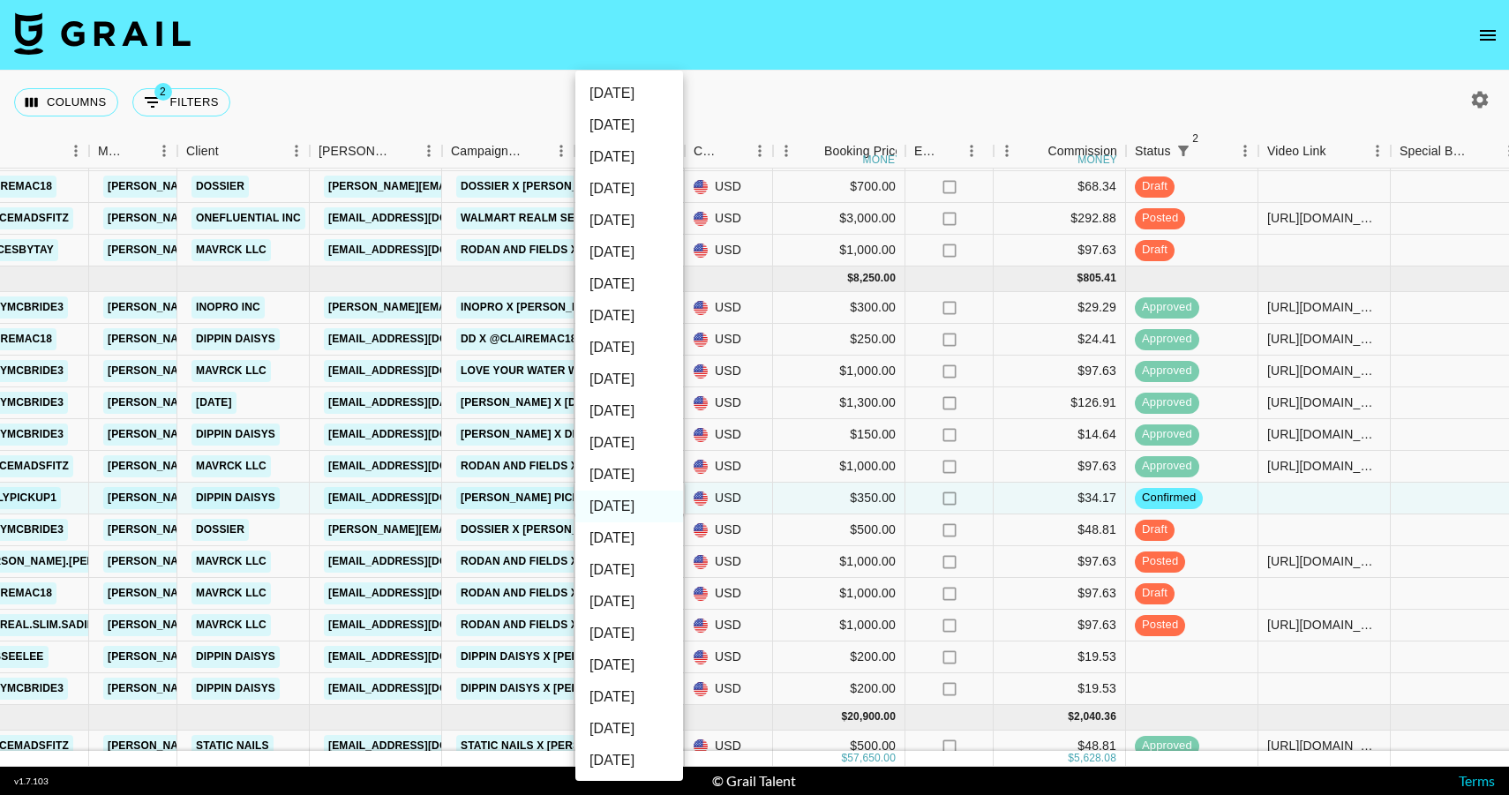
click at [633, 472] on li "[DATE]" at bounding box center [629, 475] width 108 height 32
type input "[DATE]"
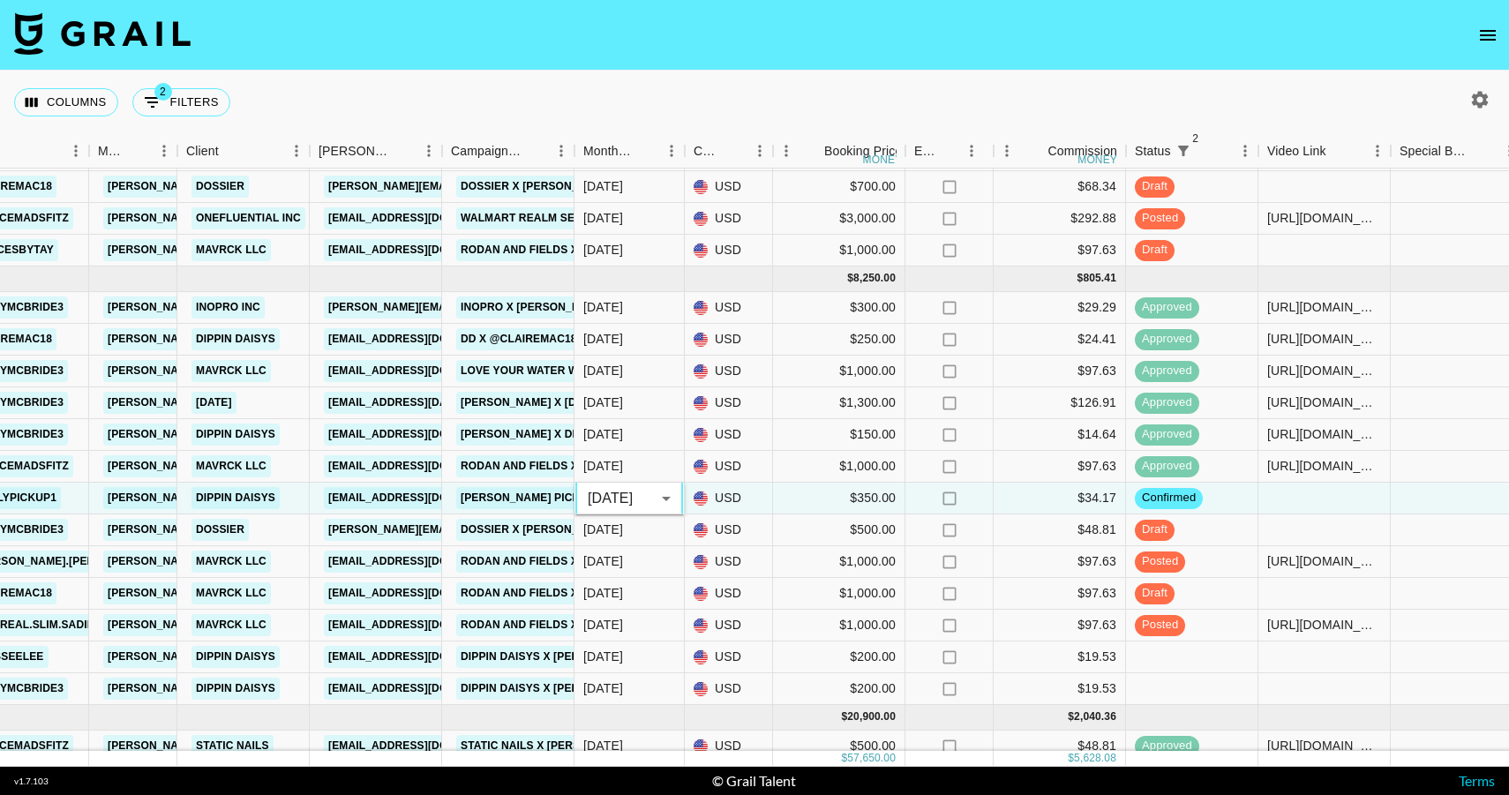
click at [674, 482] on body "Columns 2 Filters + Booking Month Due Grail Platform ID Airtable ID Talent Mana…" at bounding box center [754, 397] width 1509 height 795
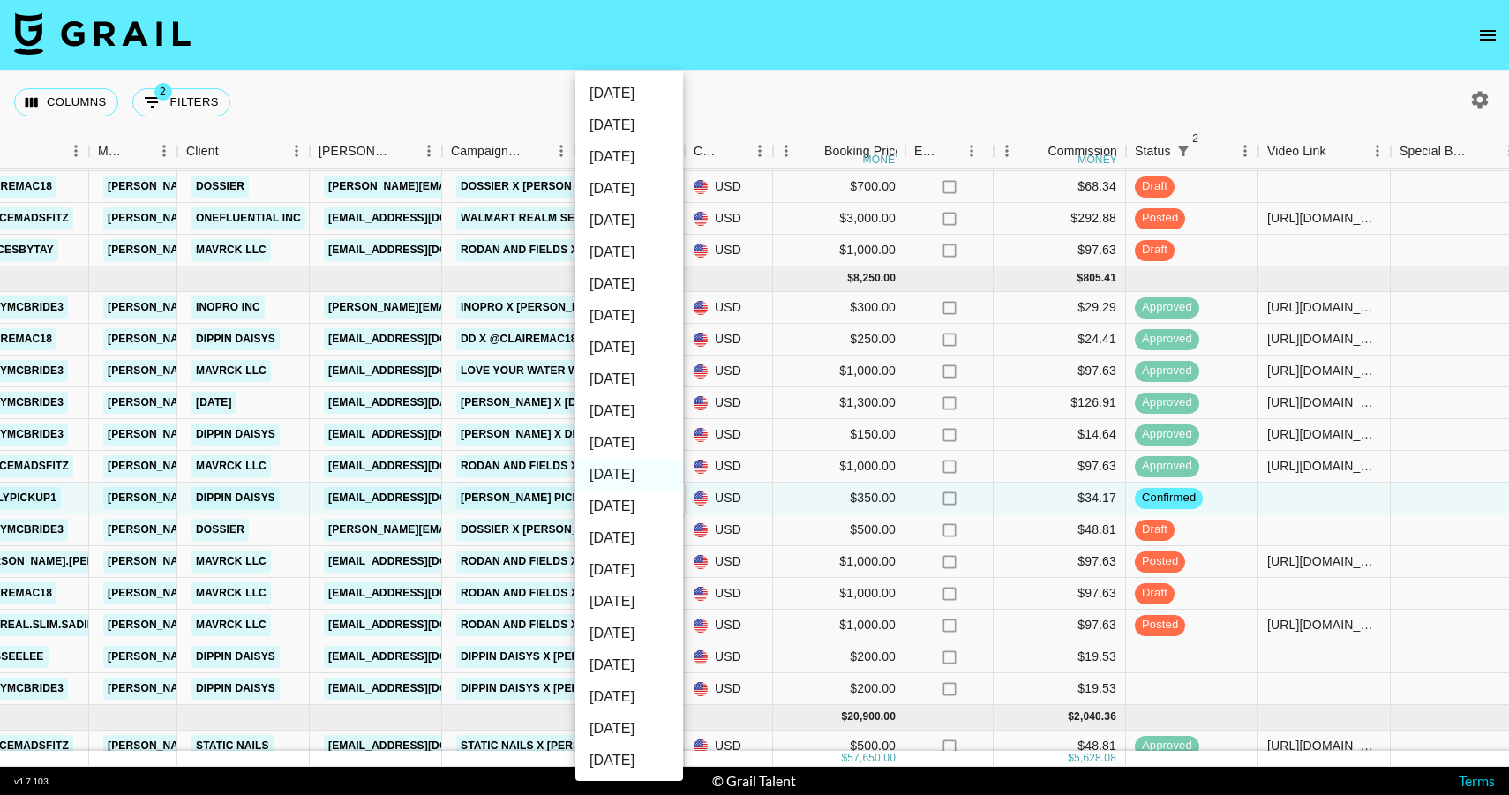
click at [700, 493] on div at bounding box center [754, 397] width 1509 height 795
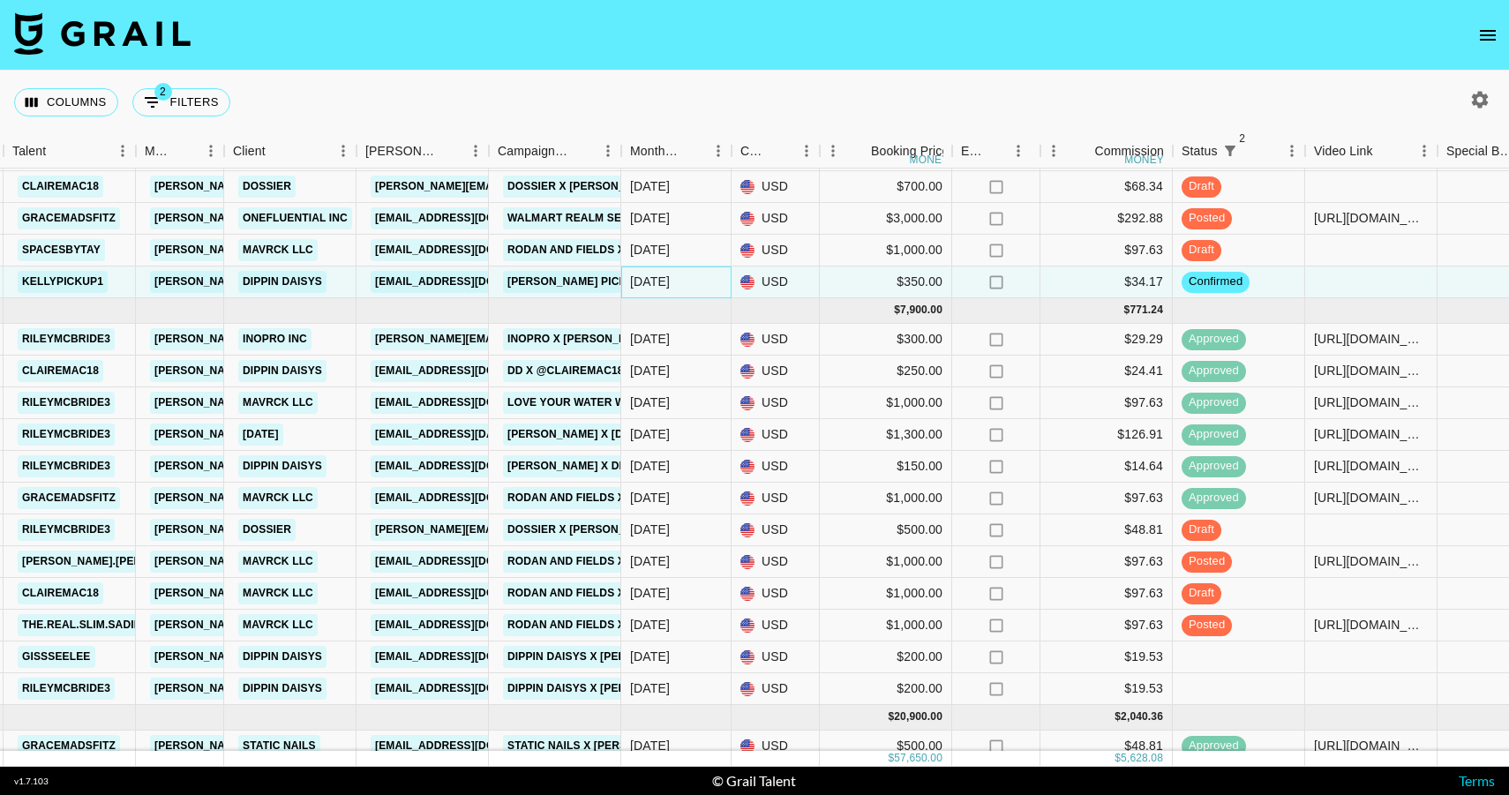
scroll to position [398, 585]
click at [680, 693] on div "[DATE]" at bounding box center [675, 689] width 110 height 32
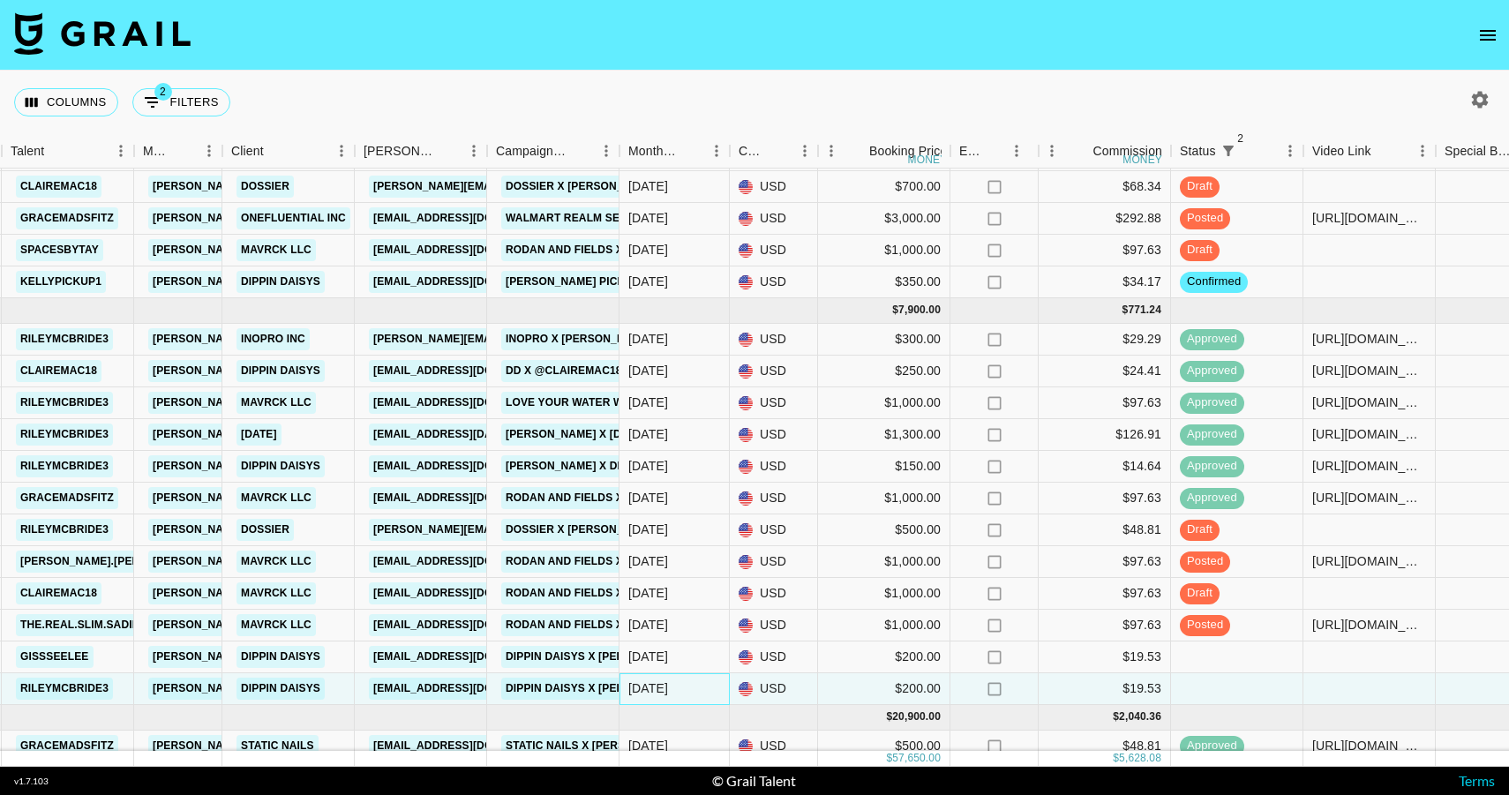
click at [680, 693] on div "[DATE]" at bounding box center [675, 689] width 110 height 32
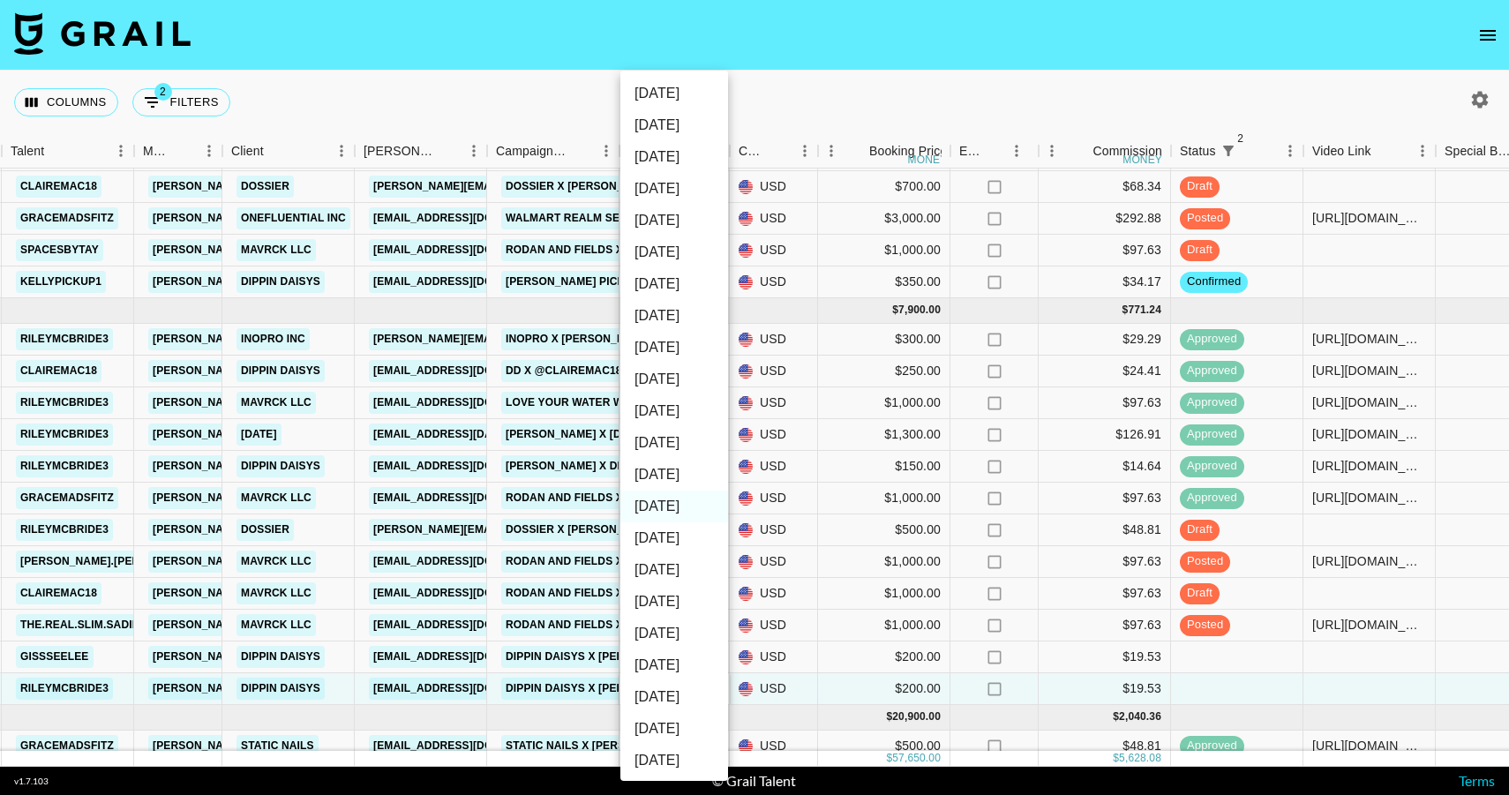
click at [688, 478] on li "[DATE]" at bounding box center [674, 475] width 108 height 32
type input "[DATE]"
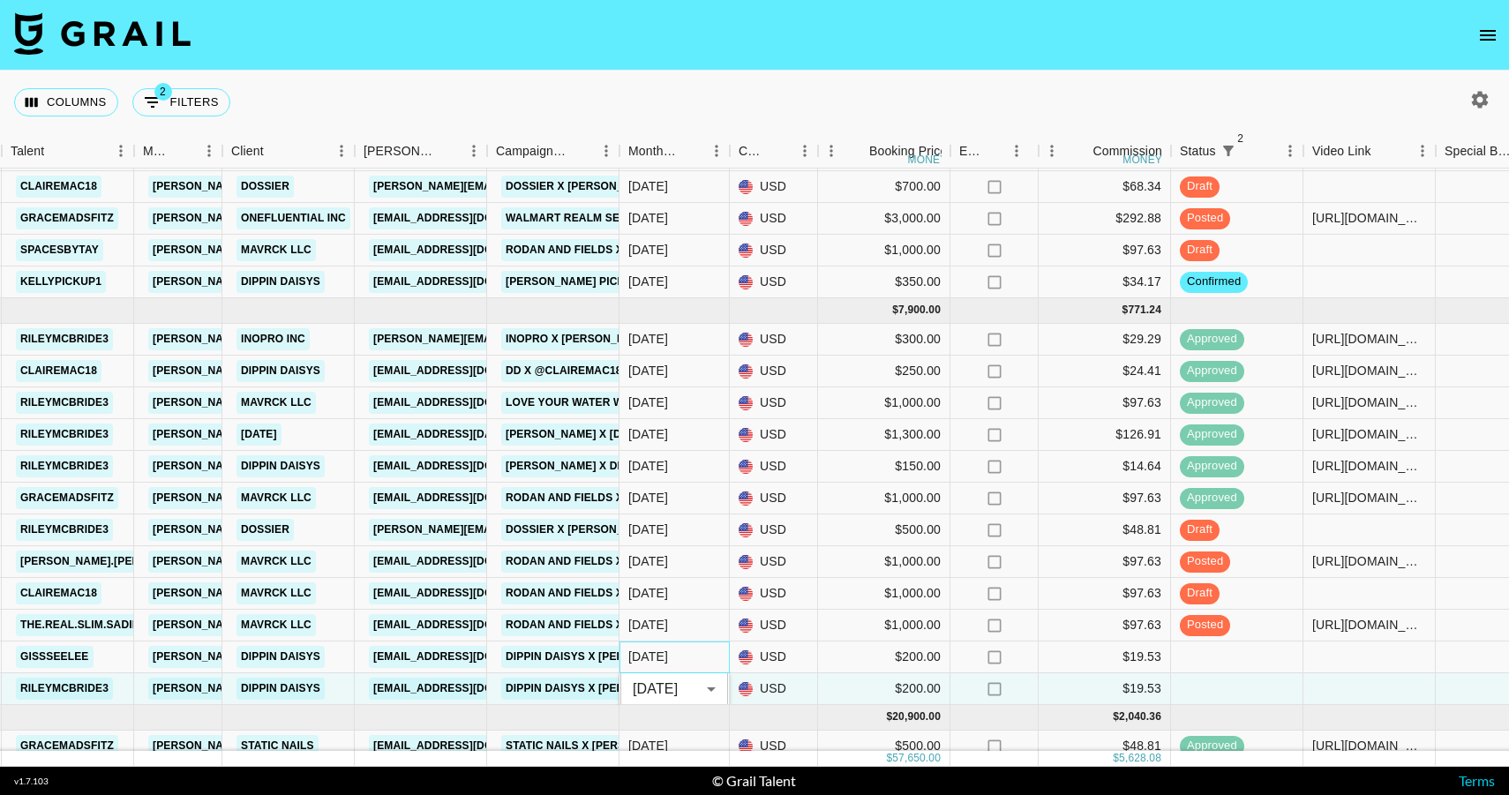
click at [671, 653] on div "[DATE]" at bounding box center [675, 658] width 110 height 32
click at [671, 642] on div "[DATE]" at bounding box center [675, 626] width 110 height 32
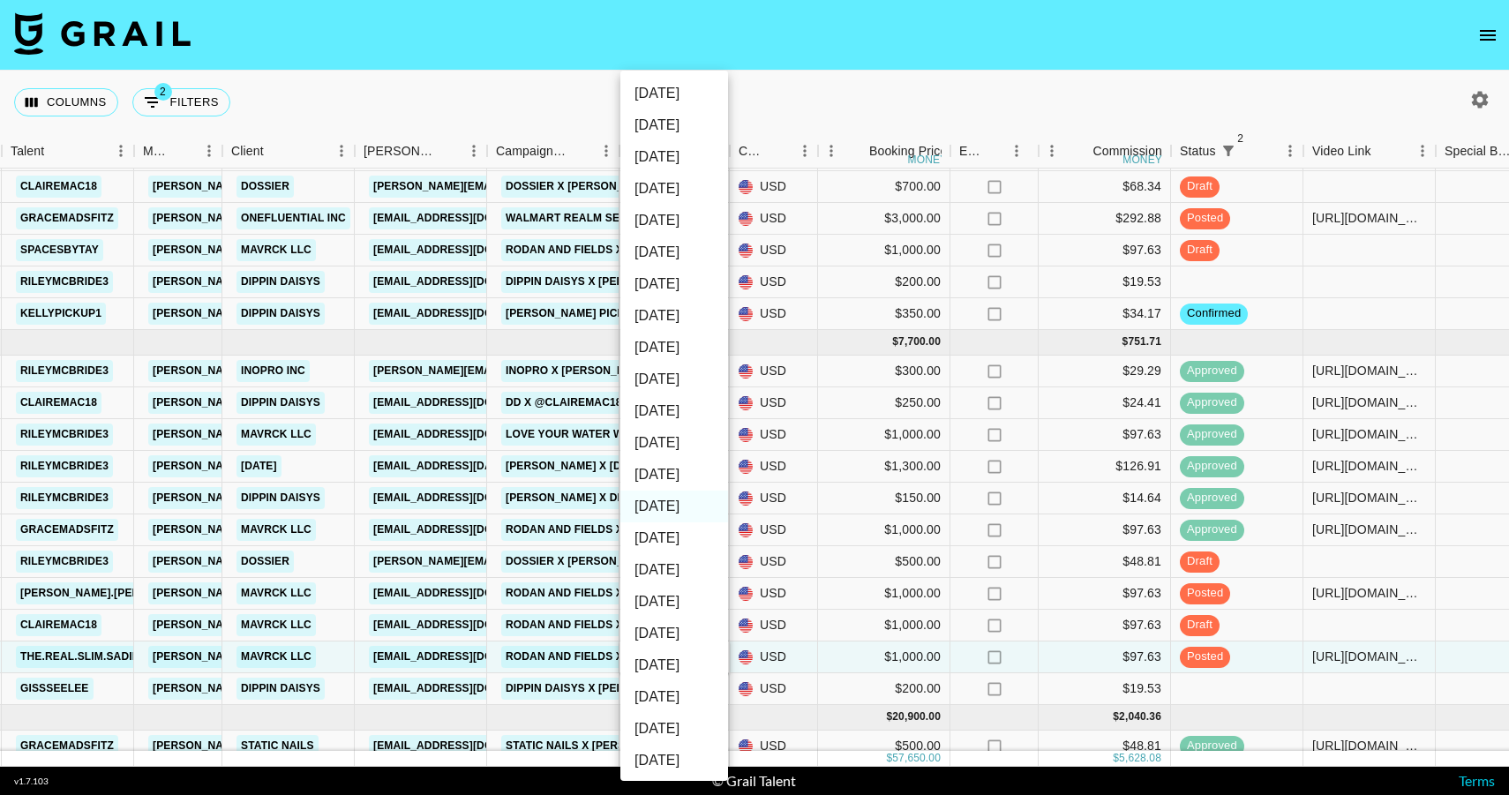
click at [658, 471] on li "[DATE]" at bounding box center [674, 475] width 108 height 32
type input "[DATE]"
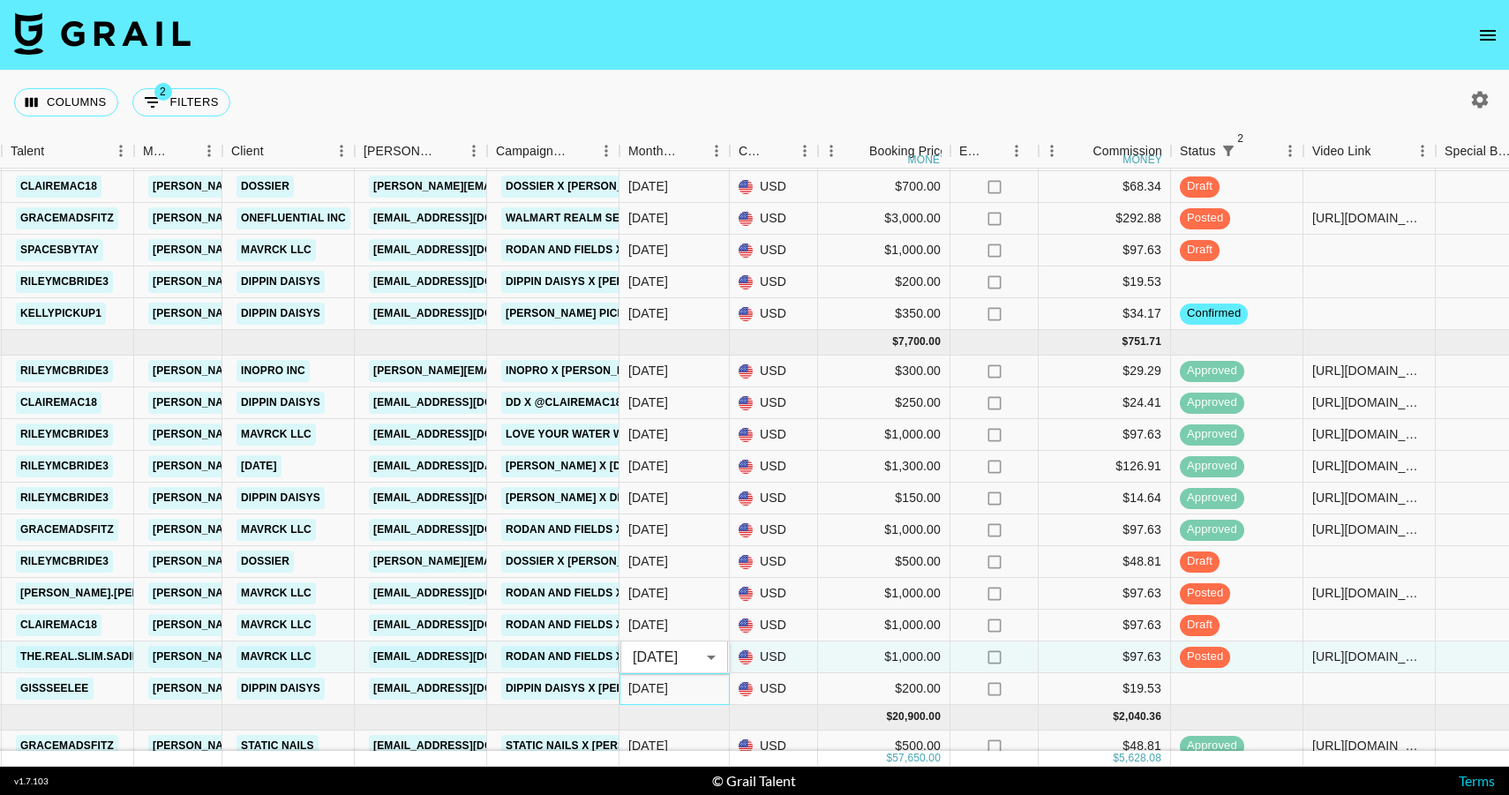
click at [672, 693] on div "[DATE]" at bounding box center [675, 689] width 110 height 32
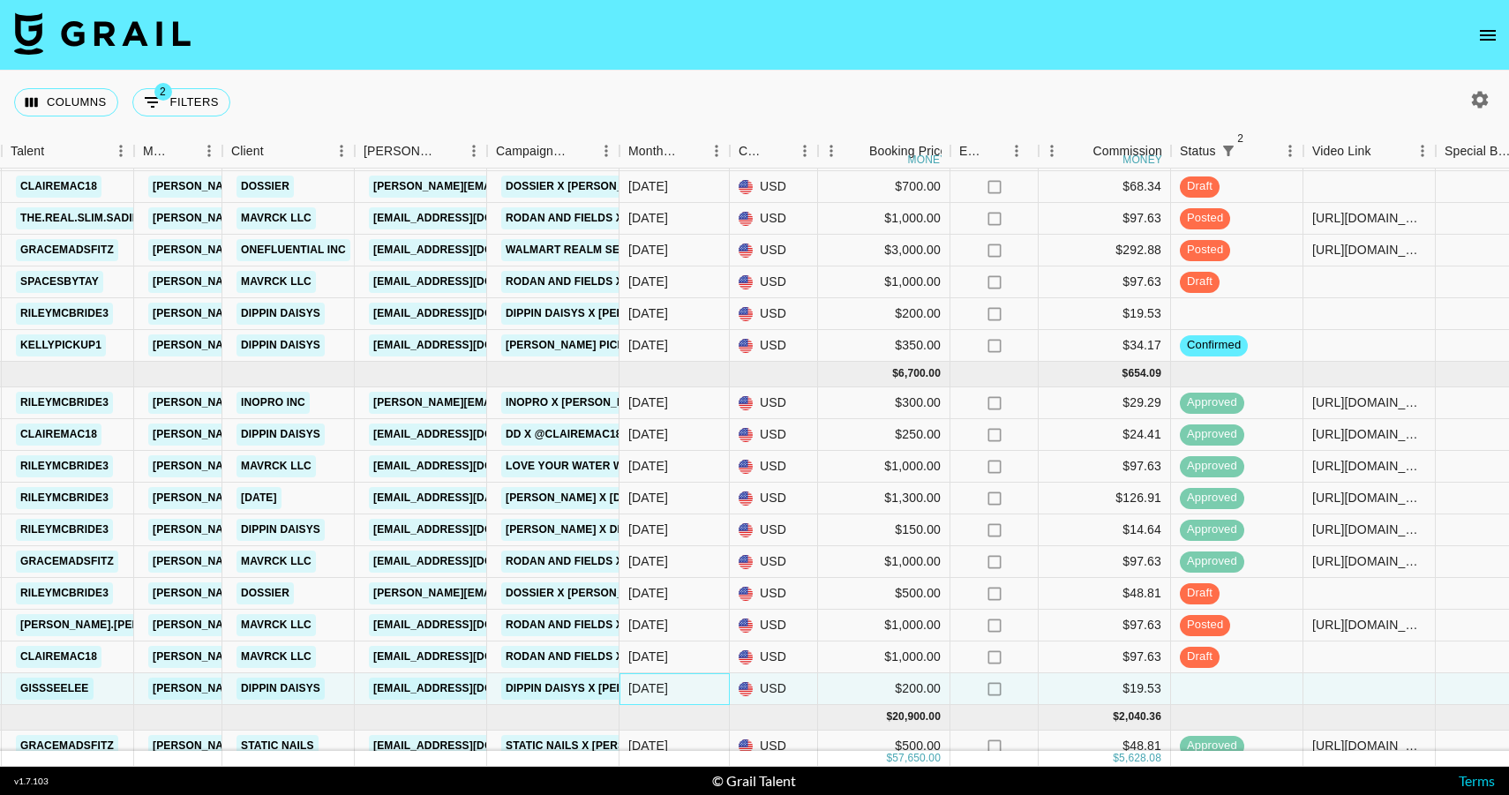
click at [672, 693] on div "[DATE]" at bounding box center [675, 689] width 110 height 32
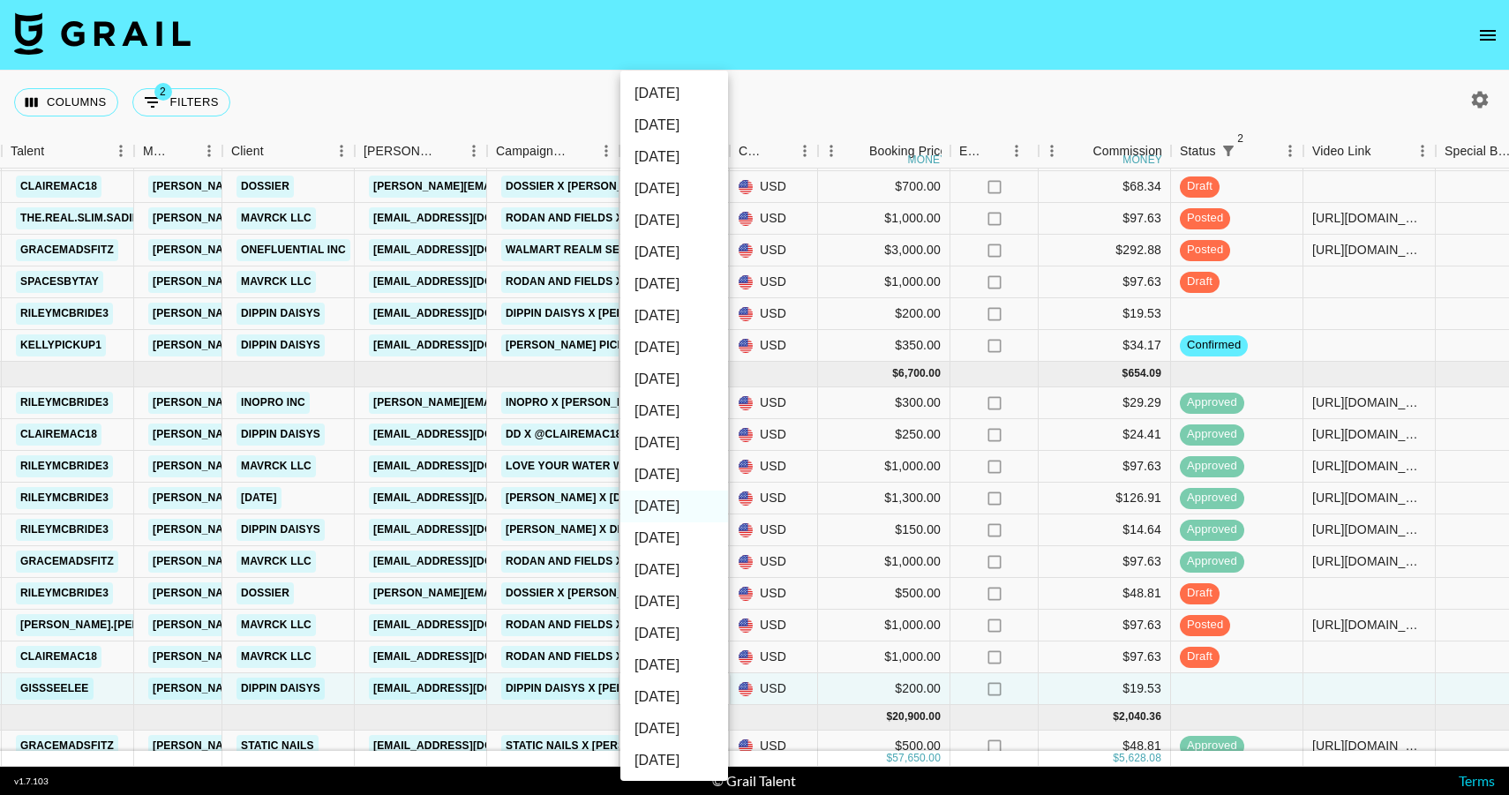
click at [682, 478] on li "[DATE]" at bounding box center [674, 475] width 108 height 32
type input "[DATE]"
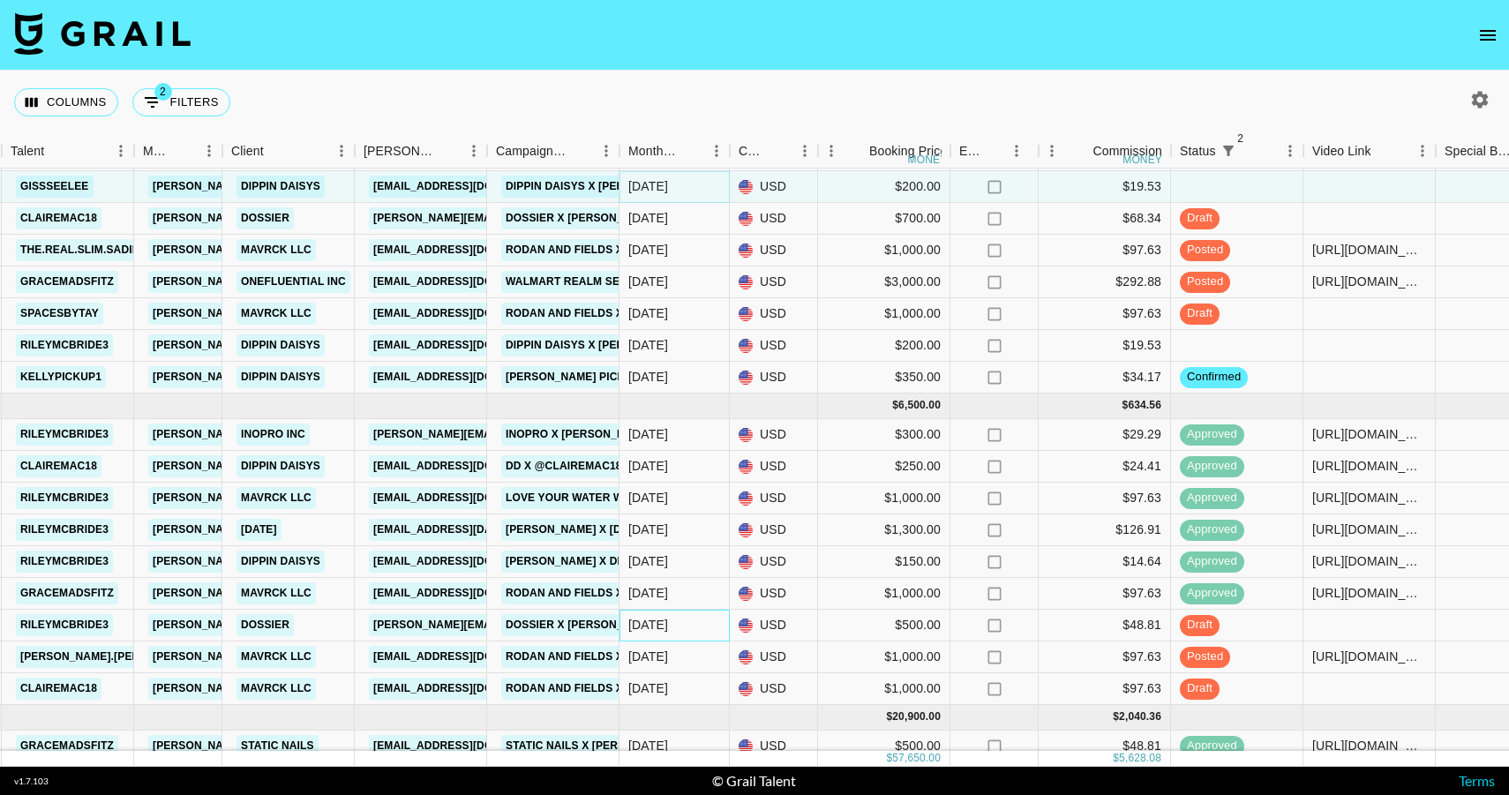
click at [674, 626] on div "[DATE]" at bounding box center [675, 626] width 110 height 32
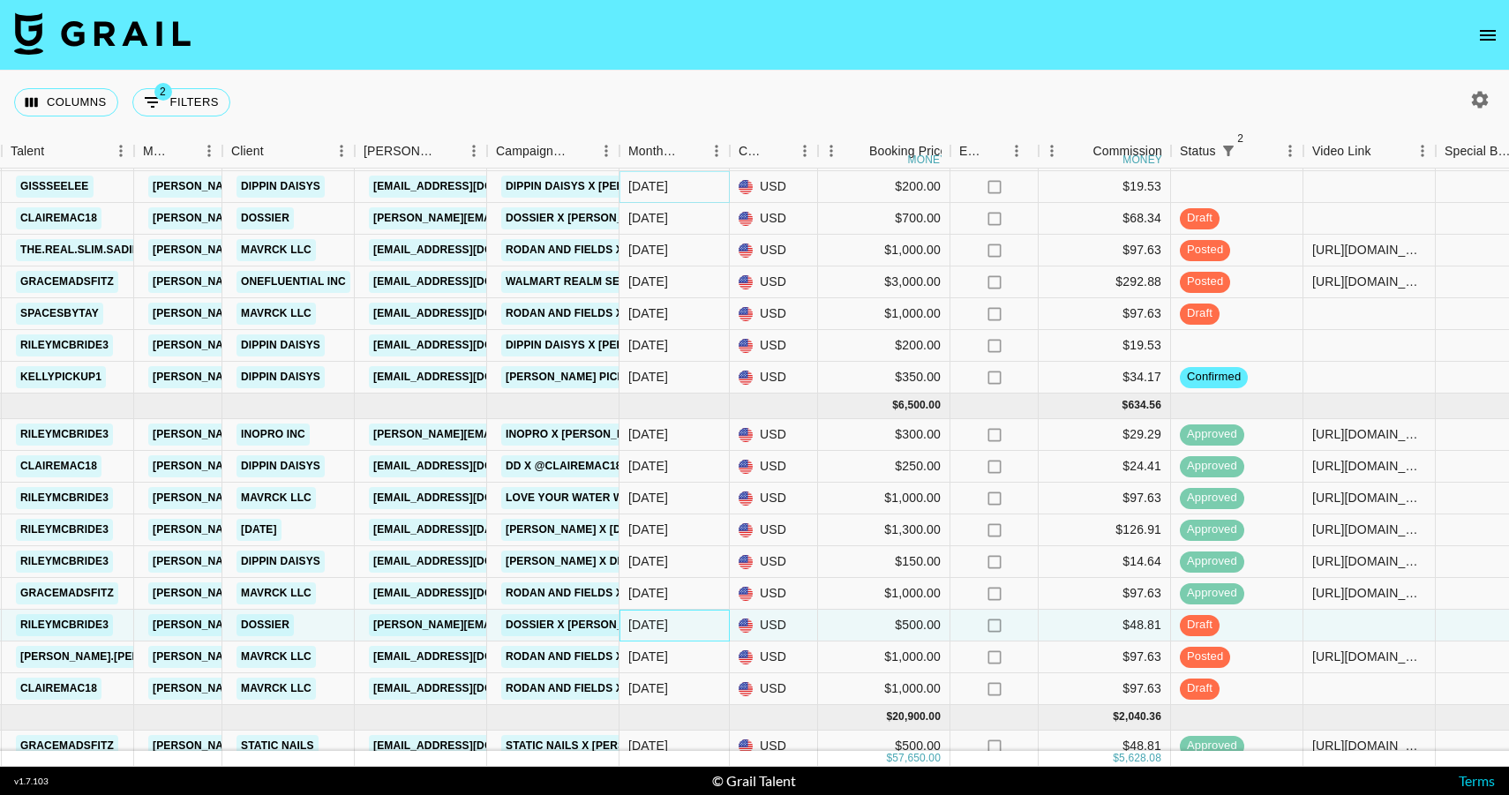
click at [674, 626] on div "[DATE]" at bounding box center [675, 626] width 110 height 32
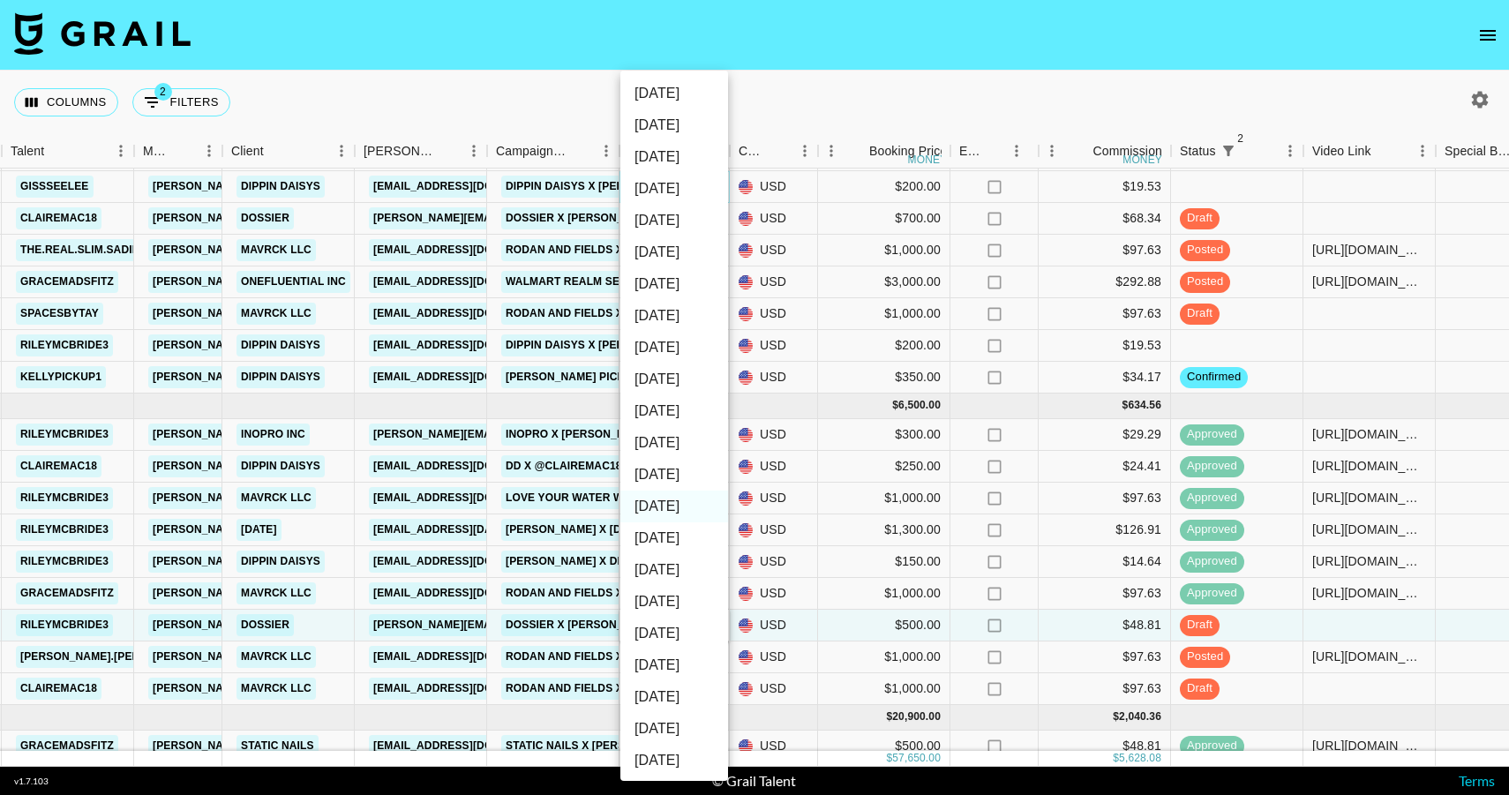
click at [671, 469] on li "[DATE]" at bounding box center [674, 475] width 108 height 32
type input "[DATE]"
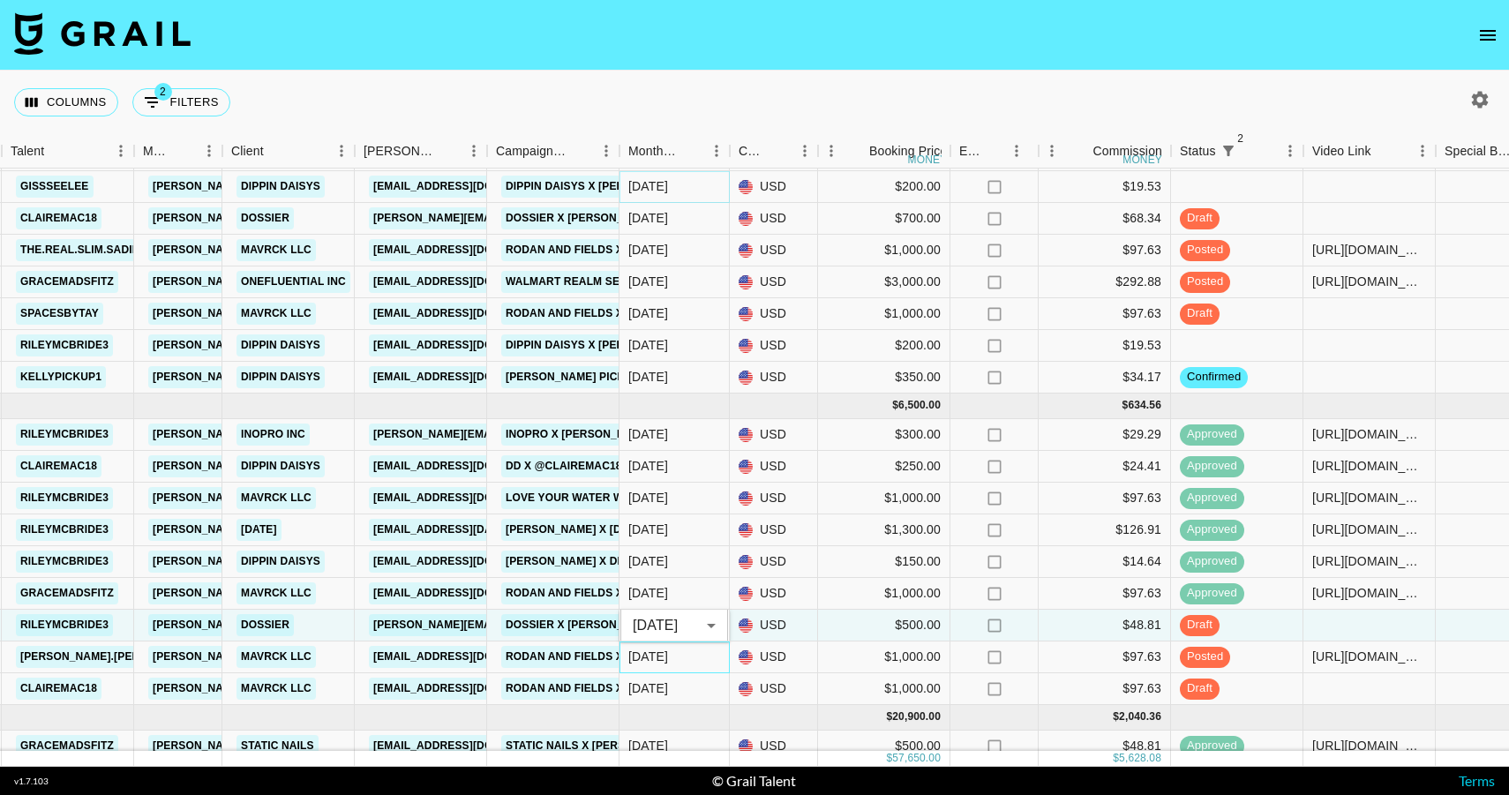
click at [688, 659] on div "[DATE]" at bounding box center [675, 658] width 110 height 32
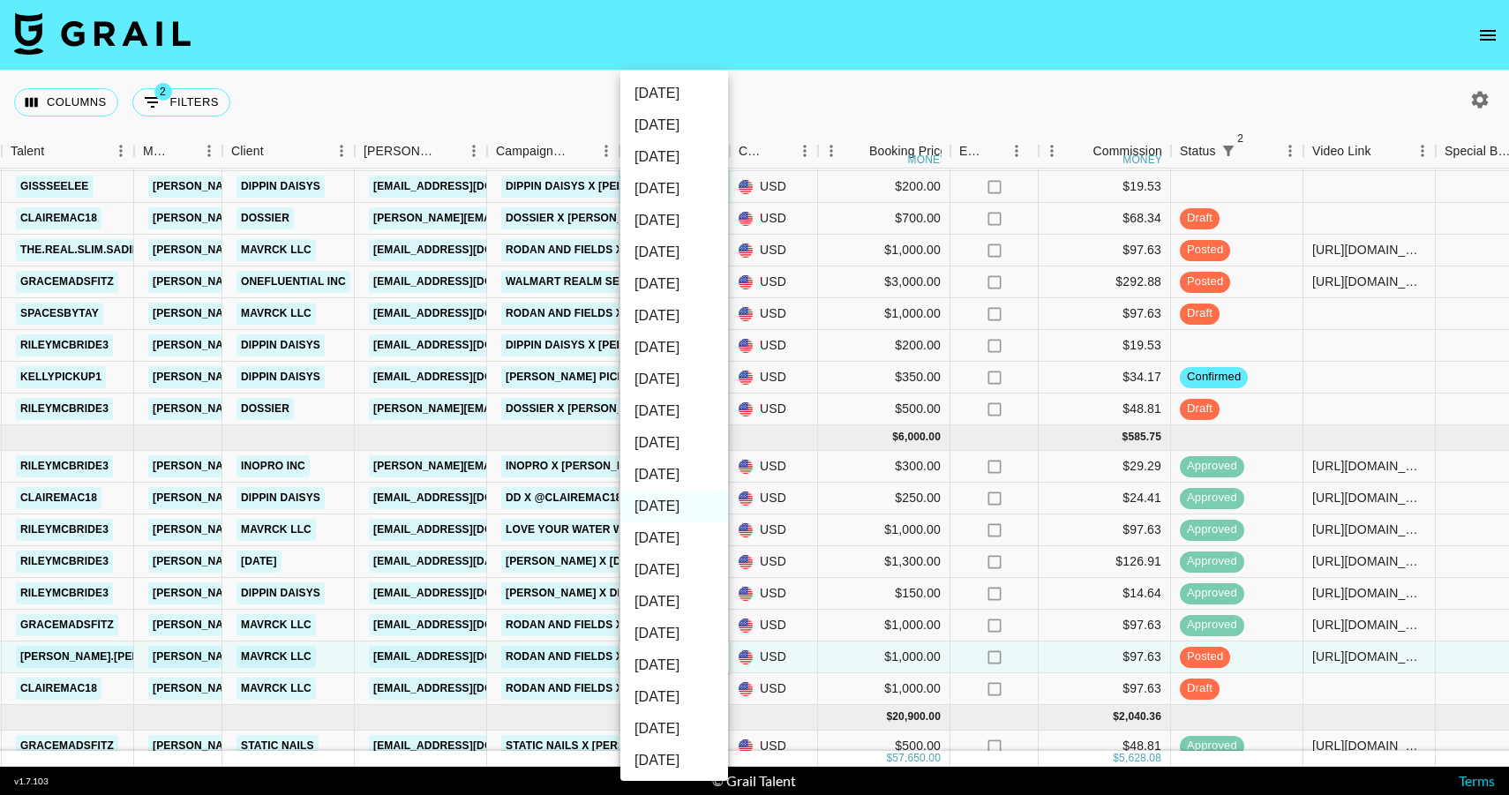
click at [691, 482] on li "[DATE]" at bounding box center [674, 475] width 108 height 32
type input "[DATE]"
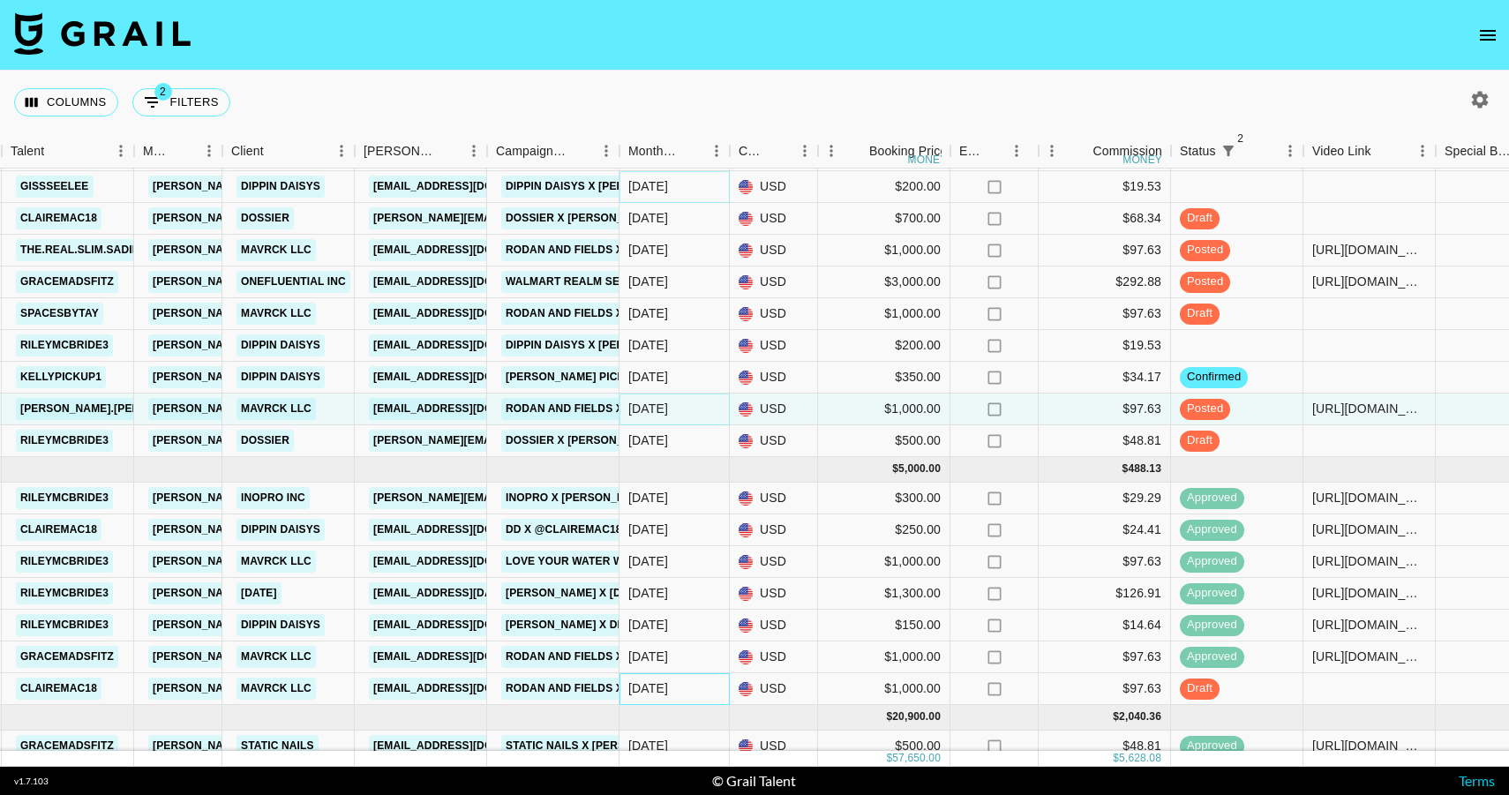
click at [688, 688] on div "[DATE]" at bounding box center [675, 689] width 110 height 32
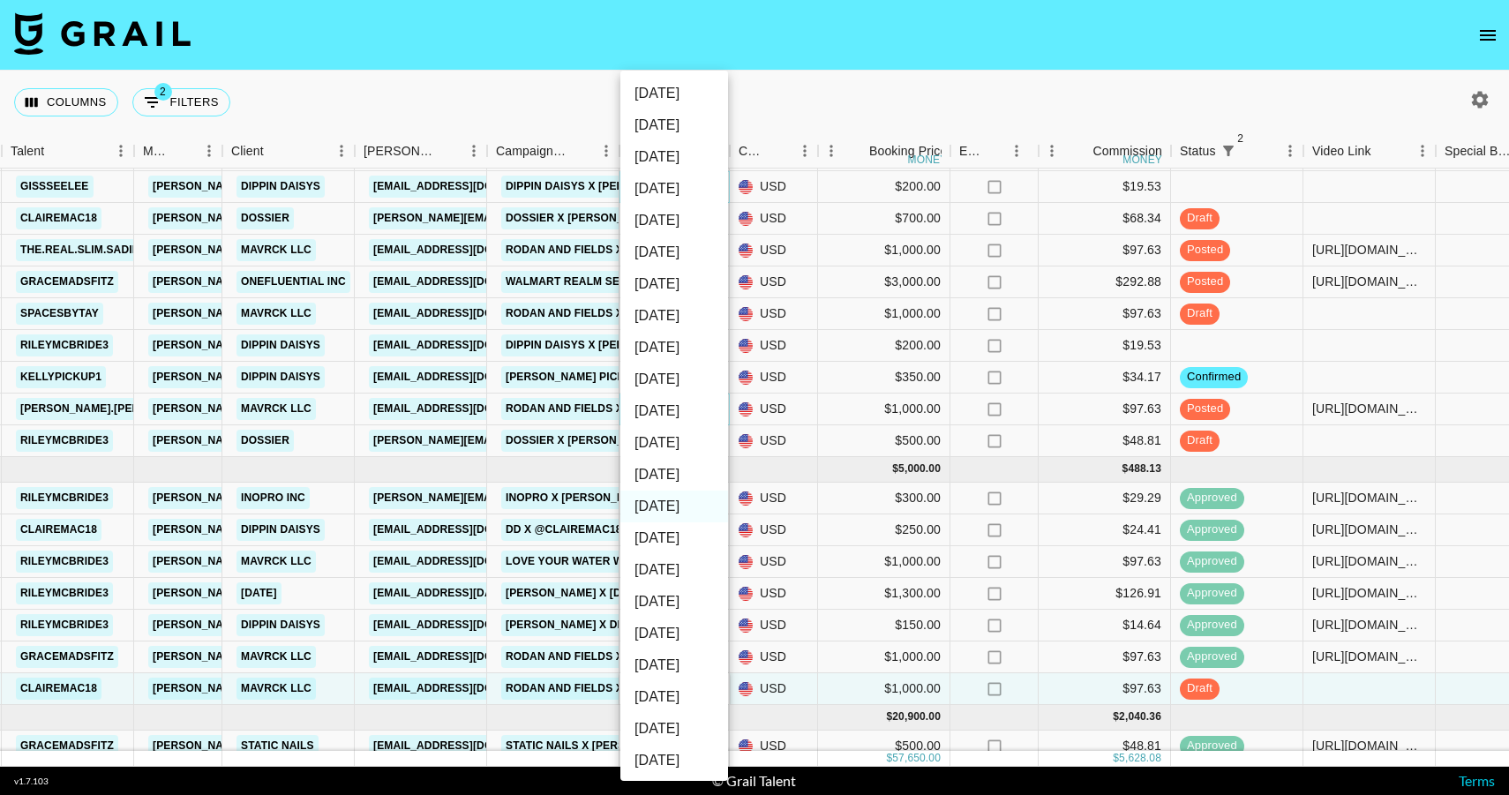
click at [695, 477] on li "[DATE]" at bounding box center [674, 475] width 108 height 32
type input "[DATE]"
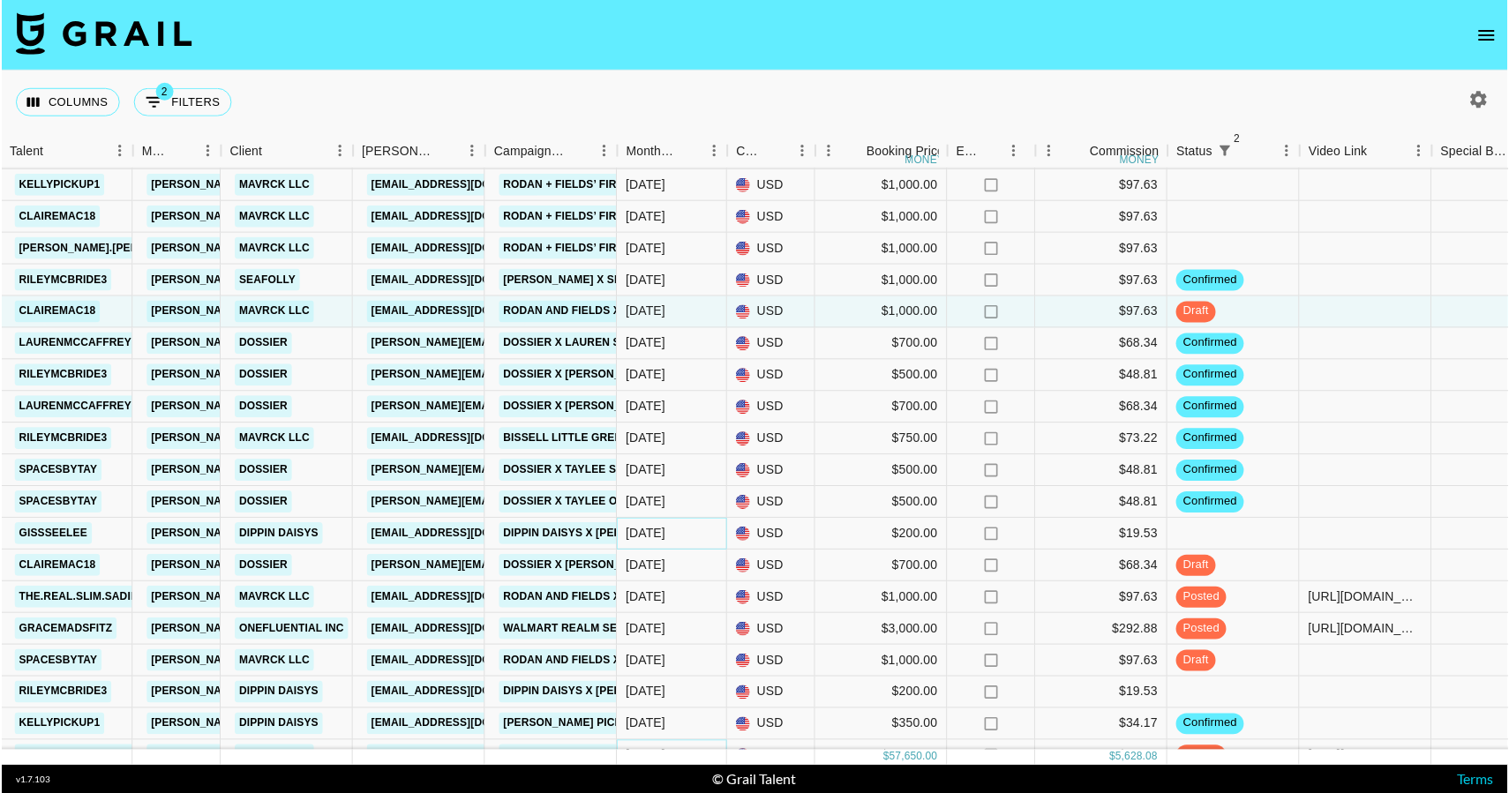
scroll to position [0, 588]
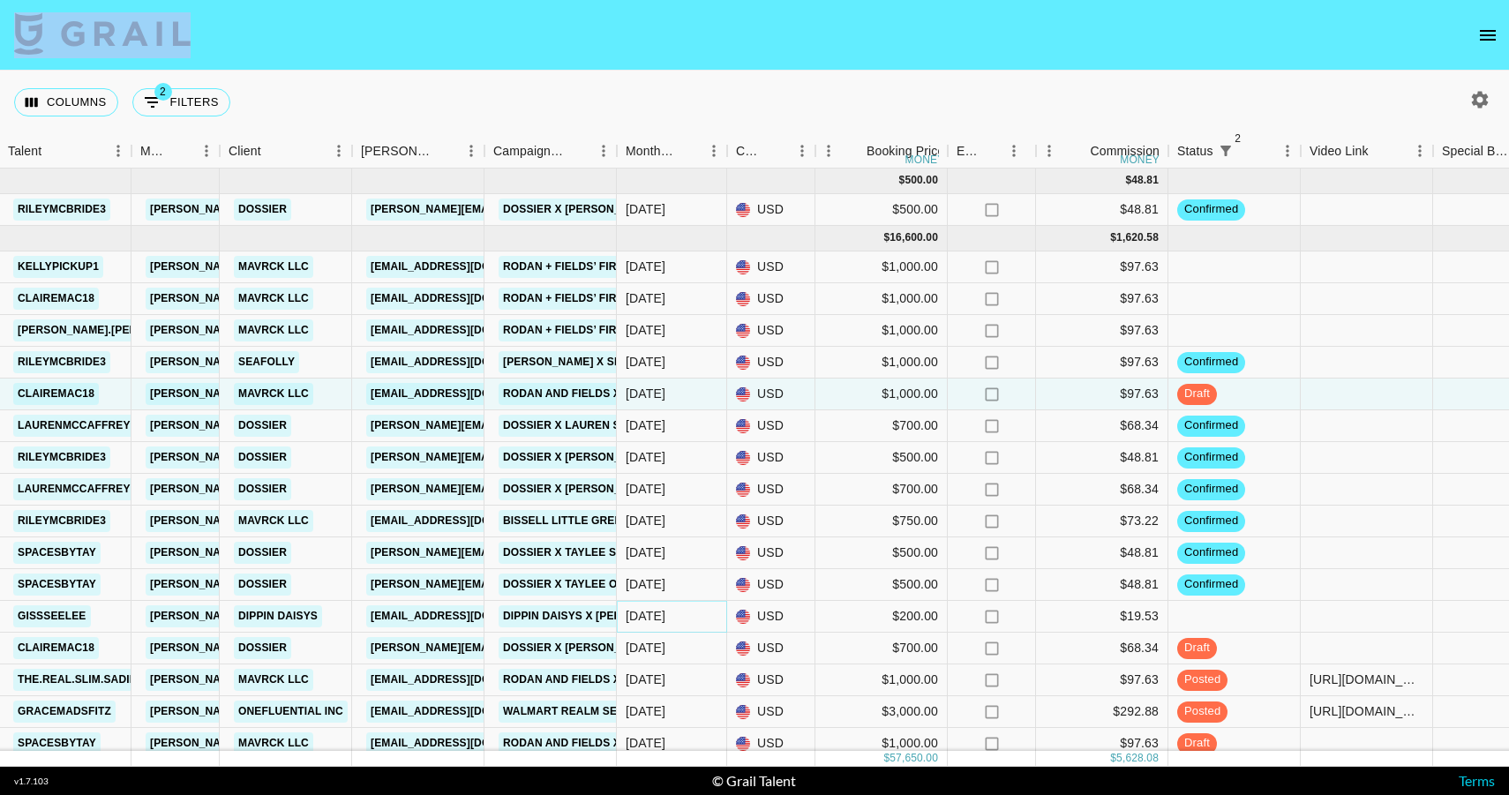
drag, startPoint x: 318, startPoint y: 102, endPoint x: 86, endPoint y: 26, distance: 244.2
click at [86, 26] on section "Columns 2 Filters + Booking Month Due Grail Platform ID Airtable ID Talent Mana…" at bounding box center [754, 397] width 1509 height 795
click at [212, 41] on nav at bounding box center [754, 35] width 1509 height 71
drag, startPoint x: 227, startPoint y: 41, endPoint x: 0, endPoint y: 40, distance: 226.8
click at [0, 40] on nav at bounding box center [754, 35] width 1509 height 71
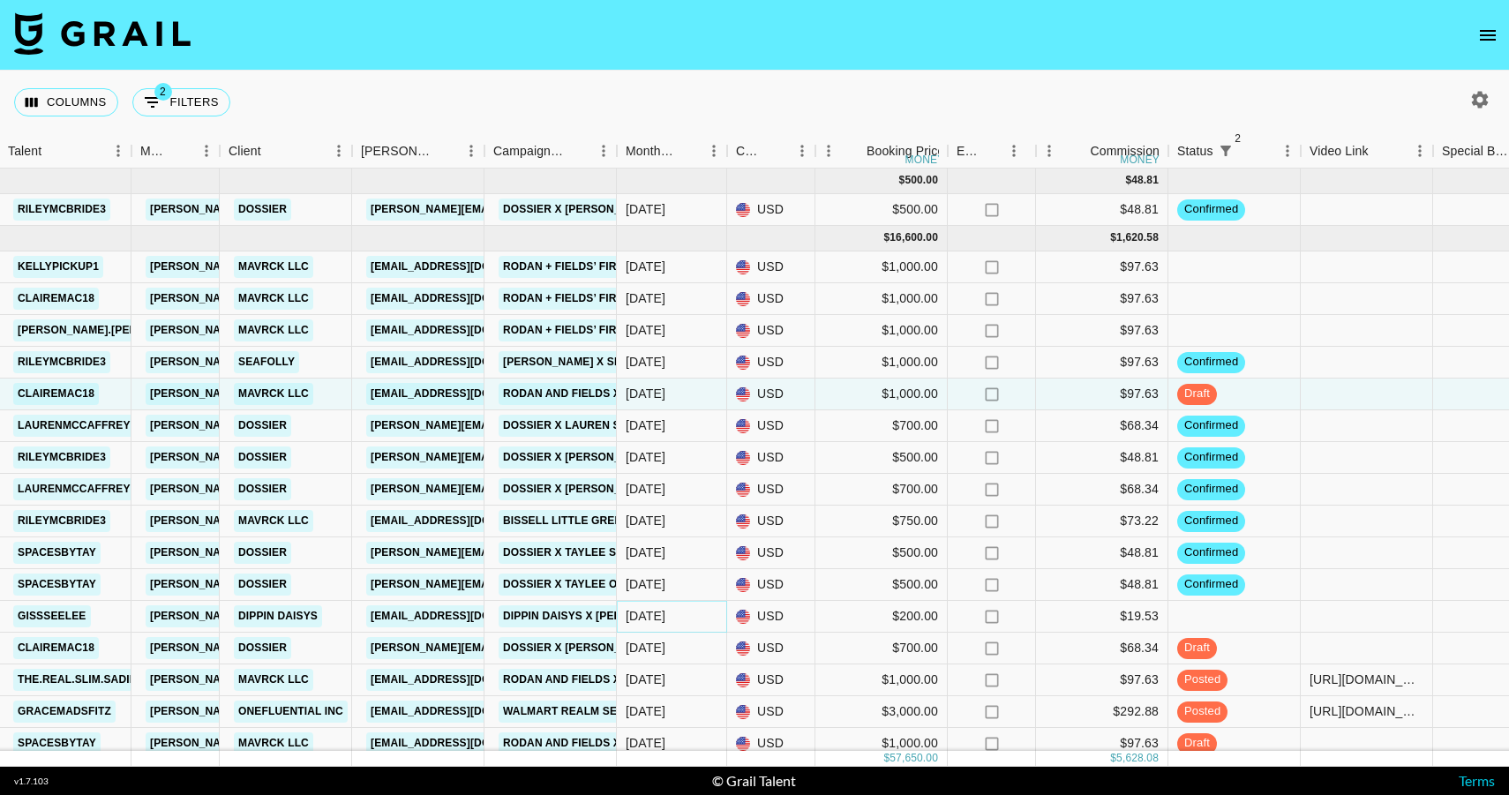
click at [206, 37] on nav at bounding box center [754, 35] width 1509 height 71
drag, startPoint x: 221, startPoint y: 37, endPoint x: 32, endPoint y: 40, distance: 188.9
click at [32, 40] on nav at bounding box center [754, 35] width 1509 height 71
click at [213, 32] on nav at bounding box center [754, 35] width 1509 height 71
